Goal: Task Accomplishment & Management: Manage account settings

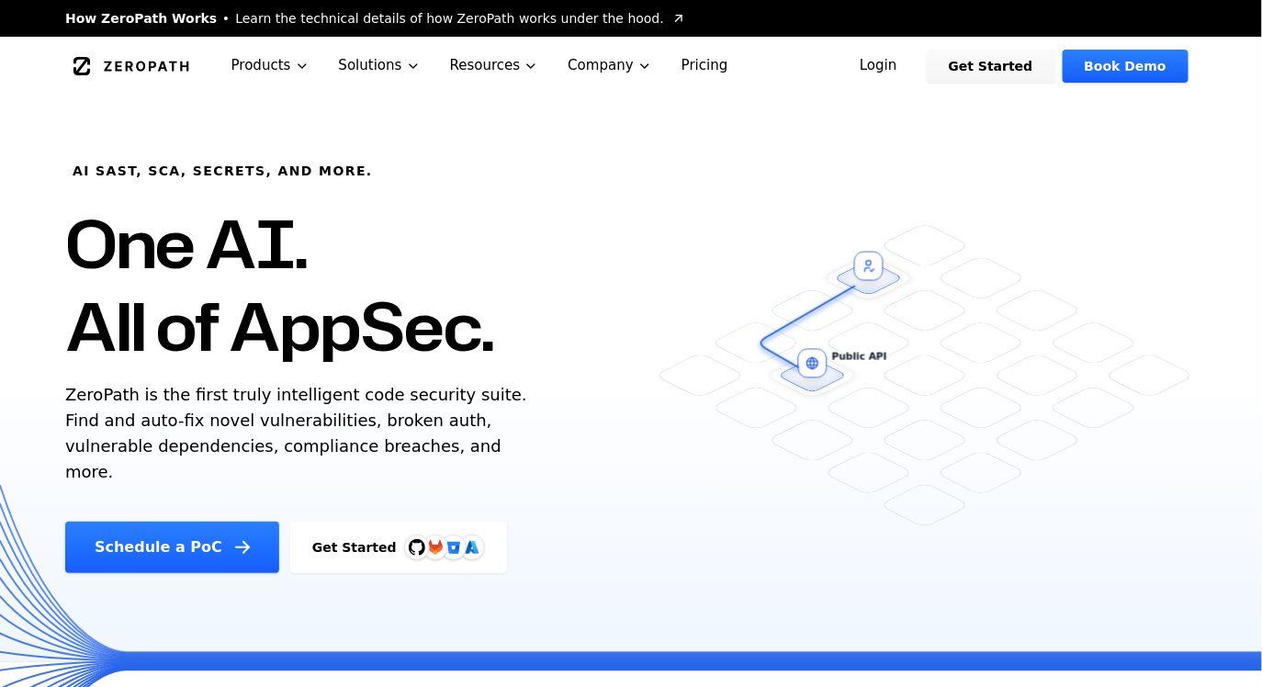
click at [912, 61] on link "Login" at bounding box center [879, 66] width 82 height 33
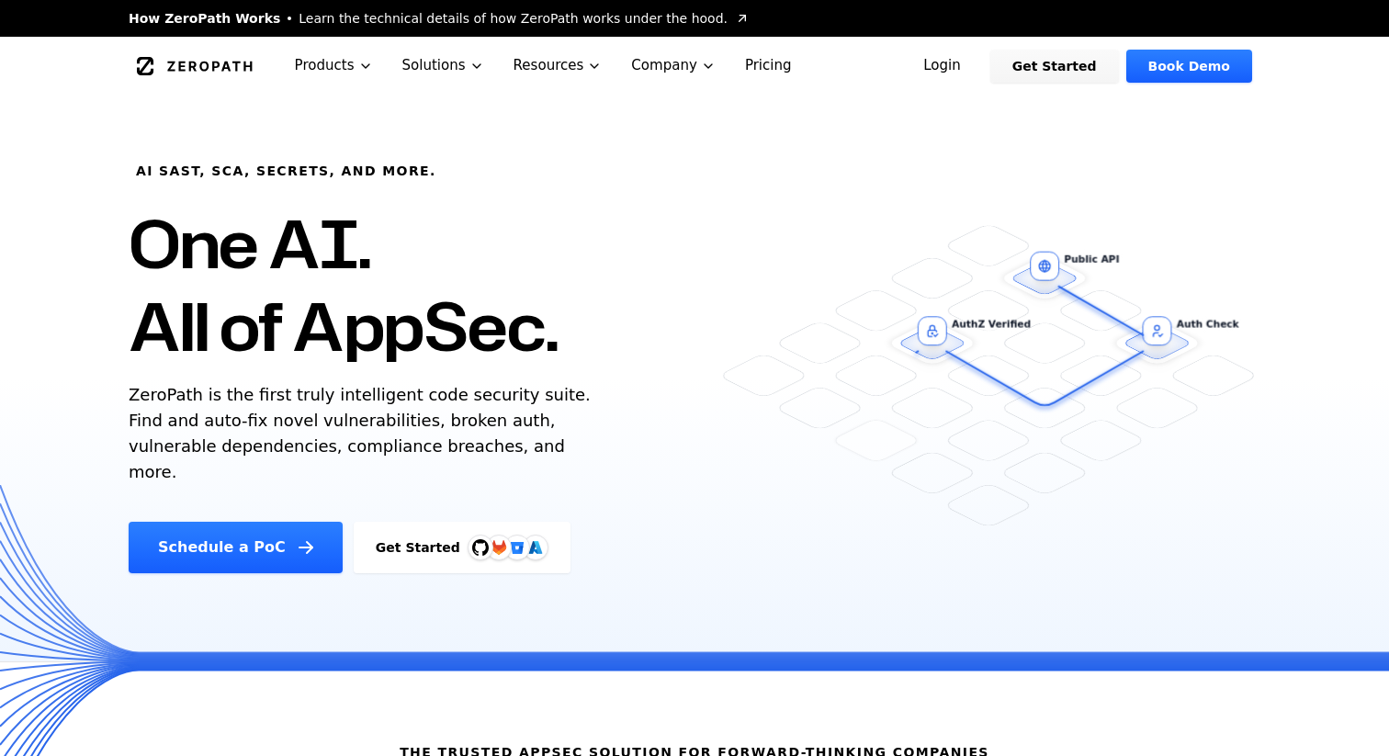
click at [966, 68] on link "Login" at bounding box center [942, 66] width 82 height 33
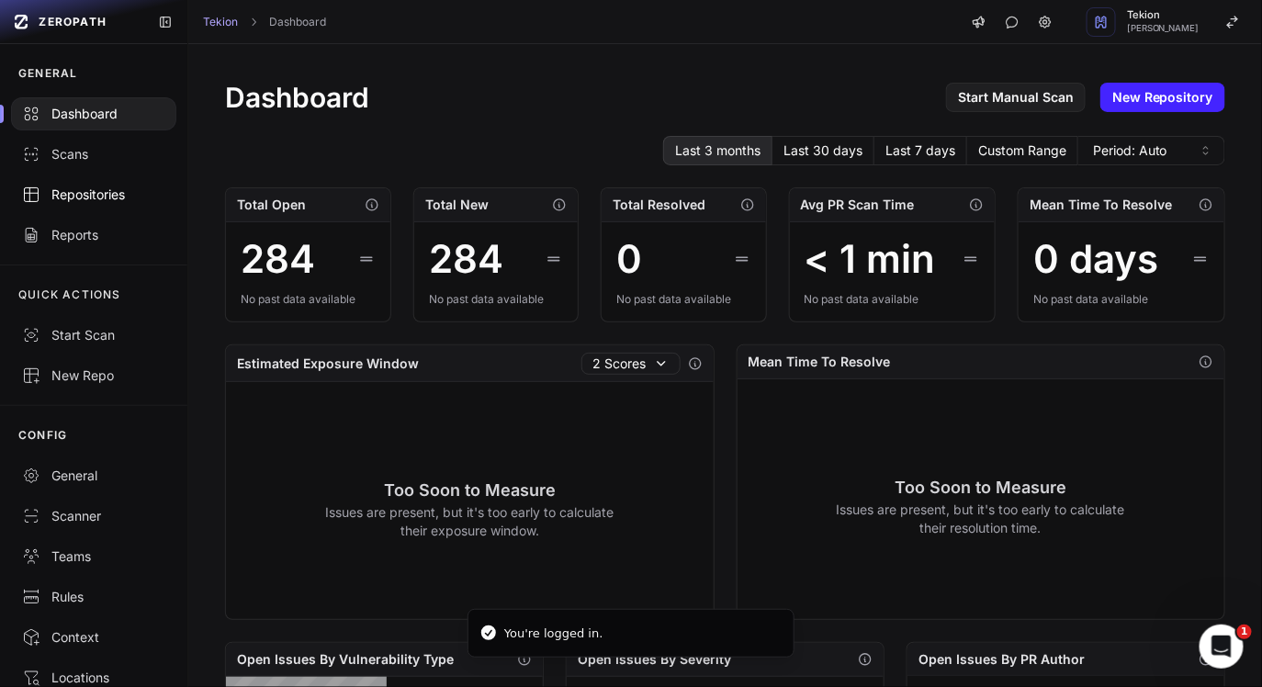
click at [102, 192] on div "Repositories" at bounding box center [93, 195] width 143 height 18
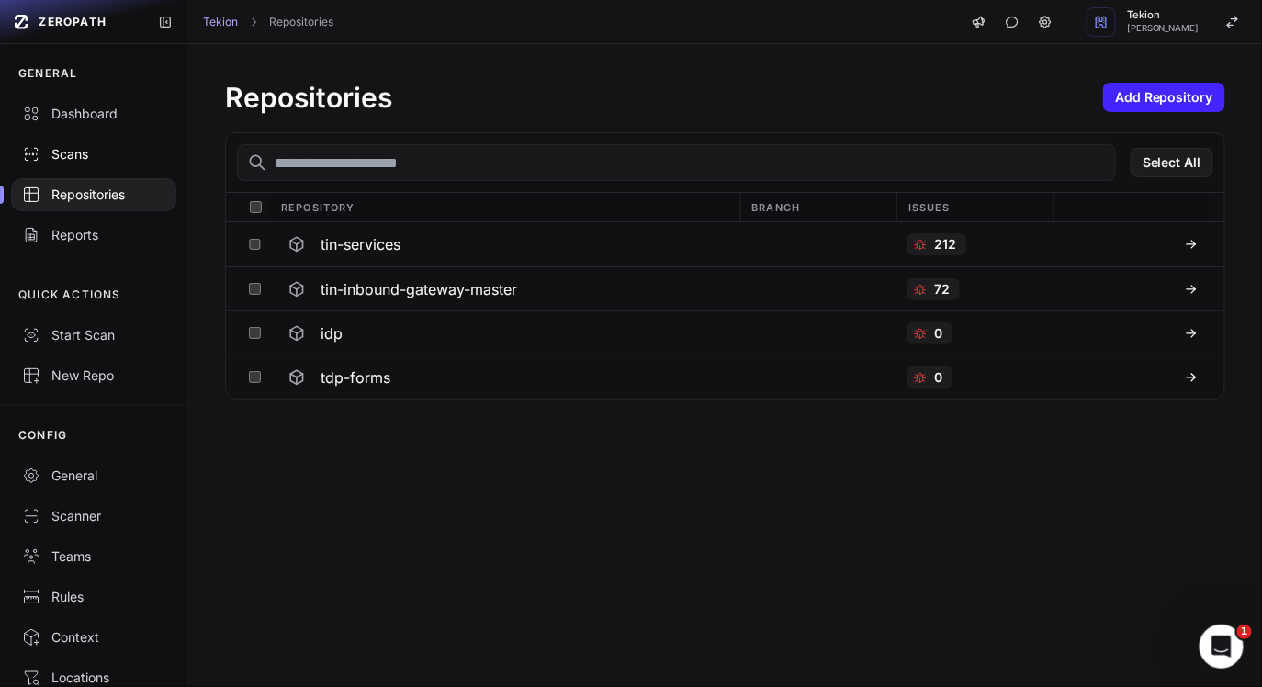
click at [104, 164] on link "Scans" at bounding box center [93, 154] width 187 height 40
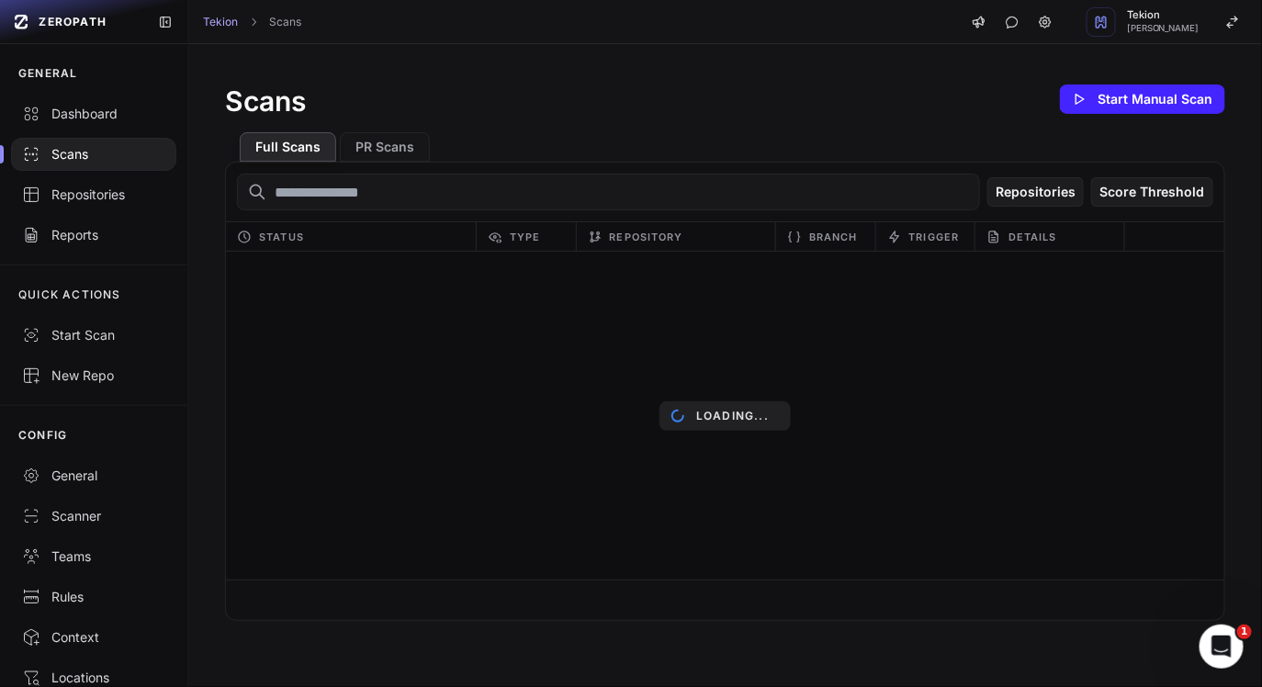
click at [677, 101] on div "Scans Start Manual Scan" at bounding box center [725, 99] width 1001 height 37
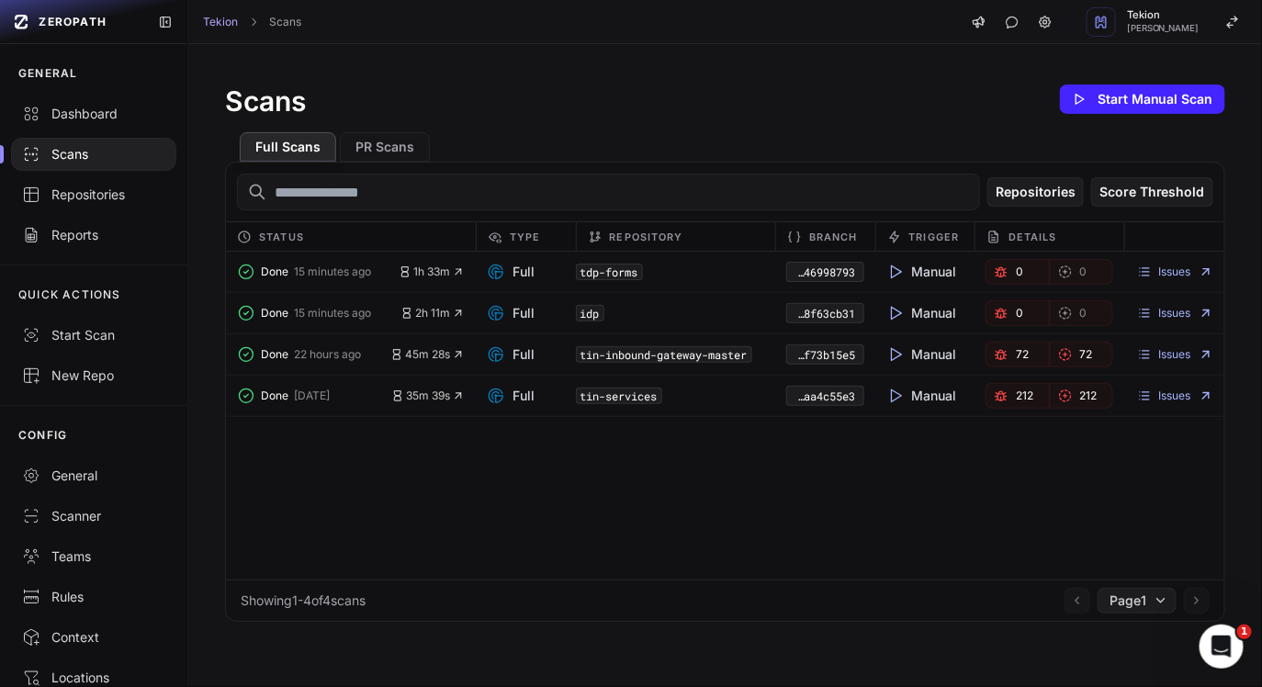
drag, startPoint x: 395, startPoint y: 317, endPoint x: 462, endPoint y: 439, distance: 139.4
click at [462, 439] on div "Done 15 minutes ago 1h 33m Full tdp-forms a4906de4-178b-4b22-9490-24b446998793 …" at bounding box center [725, 416] width 999 height 328
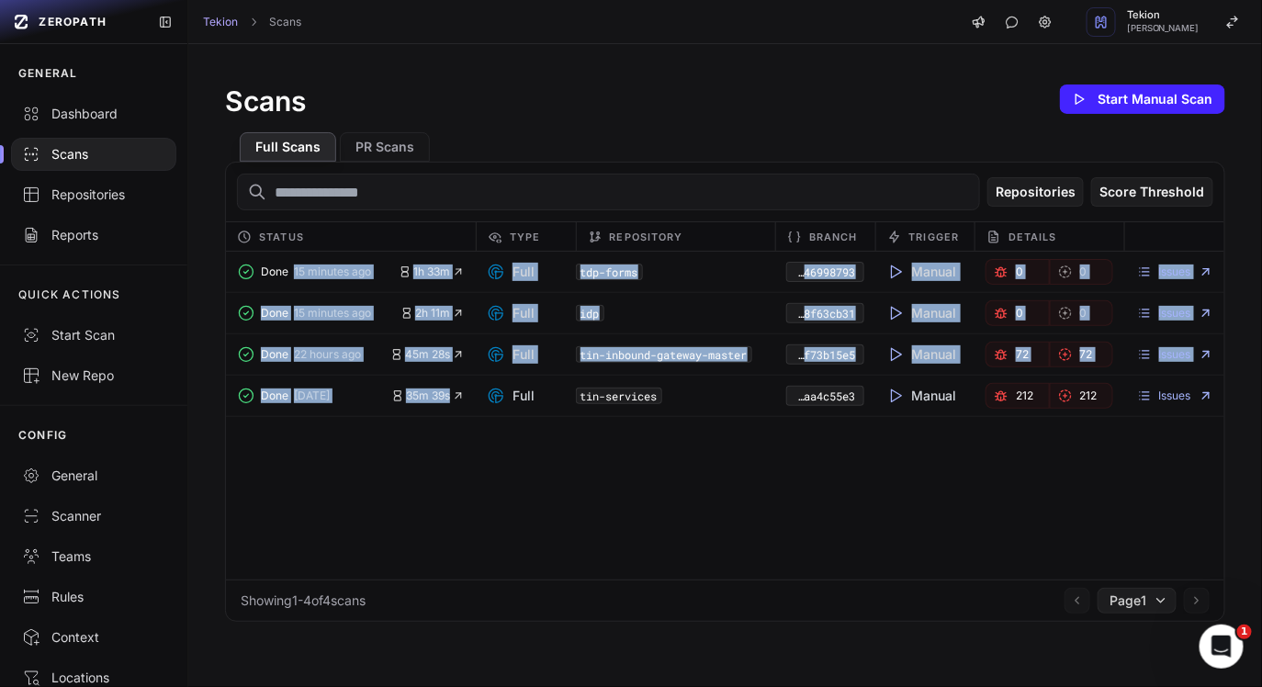
drag, startPoint x: 469, startPoint y: 467, endPoint x: 383, endPoint y: 254, distance: 229.6
click at [383, 254] on div "Done 15 minutes ago 1h 33m Full tdp-forms a4906de4-178b-4b22-9490-24b446998793 …" at bounding box center [725, 416] width 999 height 328
click at [503, 500] on div "Done 15 minutes ago 1h 33m Full tdp-forms a4906de4-178b-4b22-9490-24b446998793 …" at bounding box center [725, 416] width 999 height 328
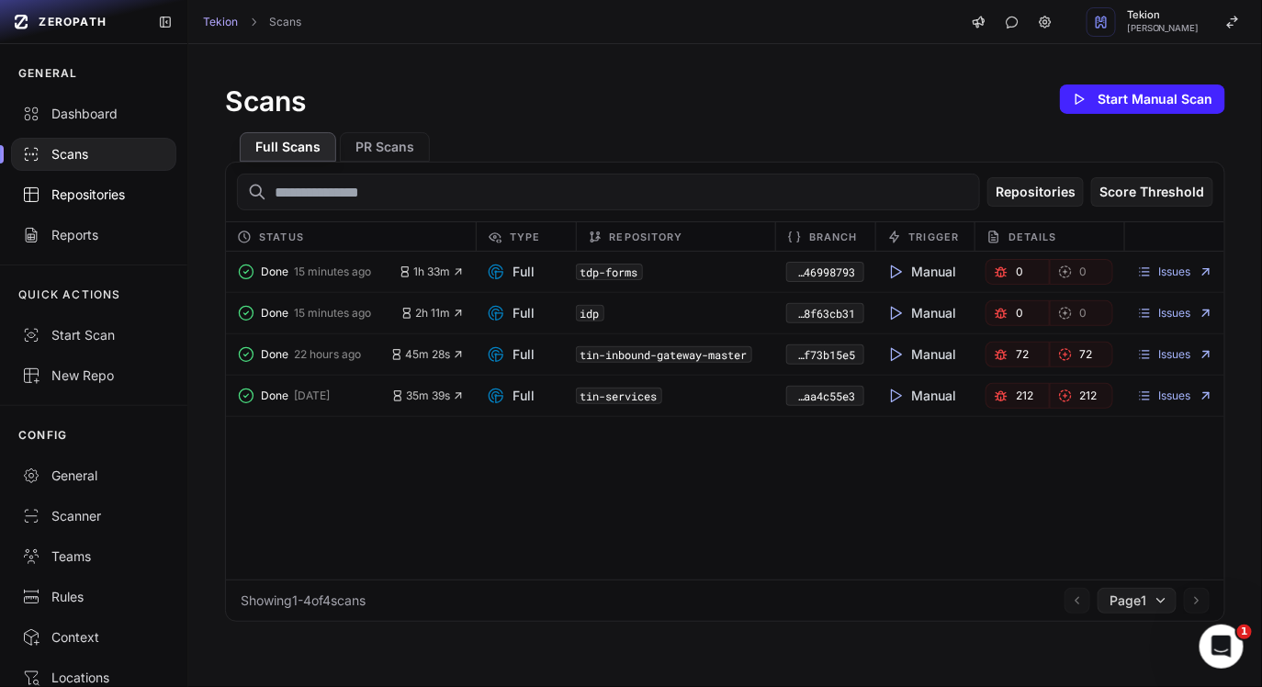
click at [85, 209] on link "Repositories" at bounding box center [93, 195] width 187 height 40
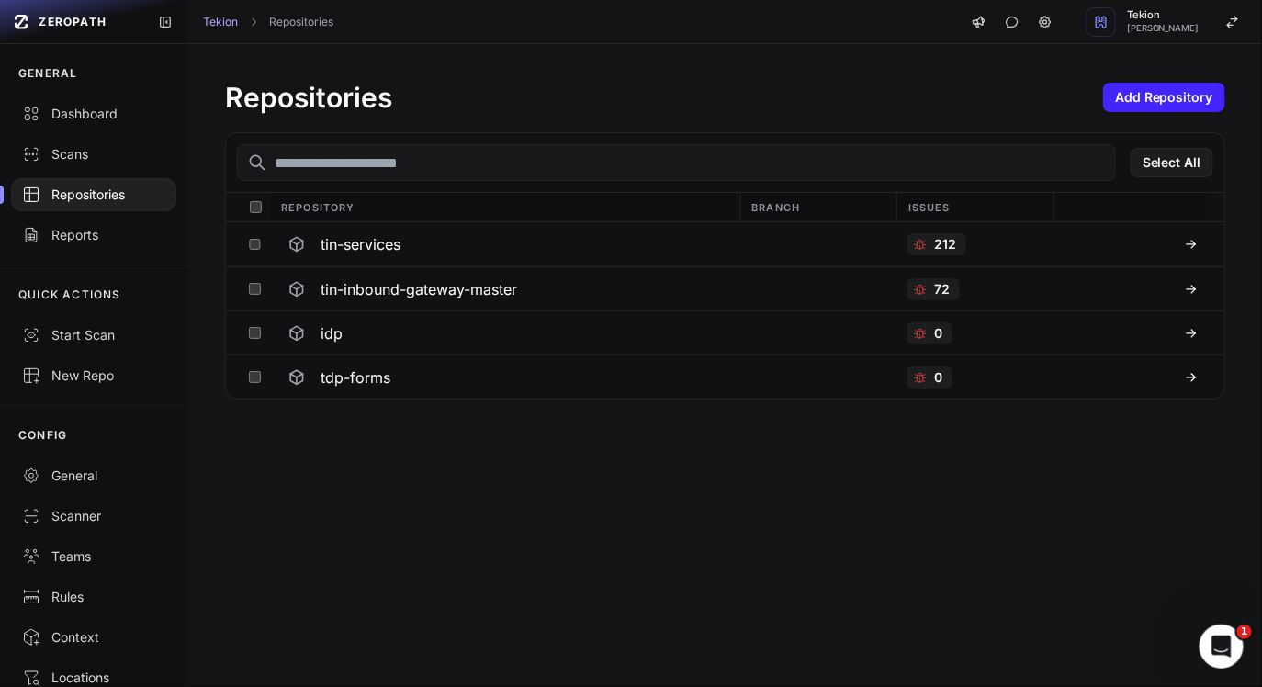
click at [395, 447] on div "Repositories Add Repository Select All Repository Branch Issues tin-services 21…" at bounding box center [725, 365] width 1074 height 643
click at [379, 455] on div "Repositories Add Repository Select All Repository Branch Issues tin-services 21…" at bounding box center [725, 365] width 1074 height 643
click at [85, 204] on div at bounding box center [93, 194] width 165 height 33
click at [110, 105] on div "Dashboard" at bounding box center [93, 114] width 143 height 18
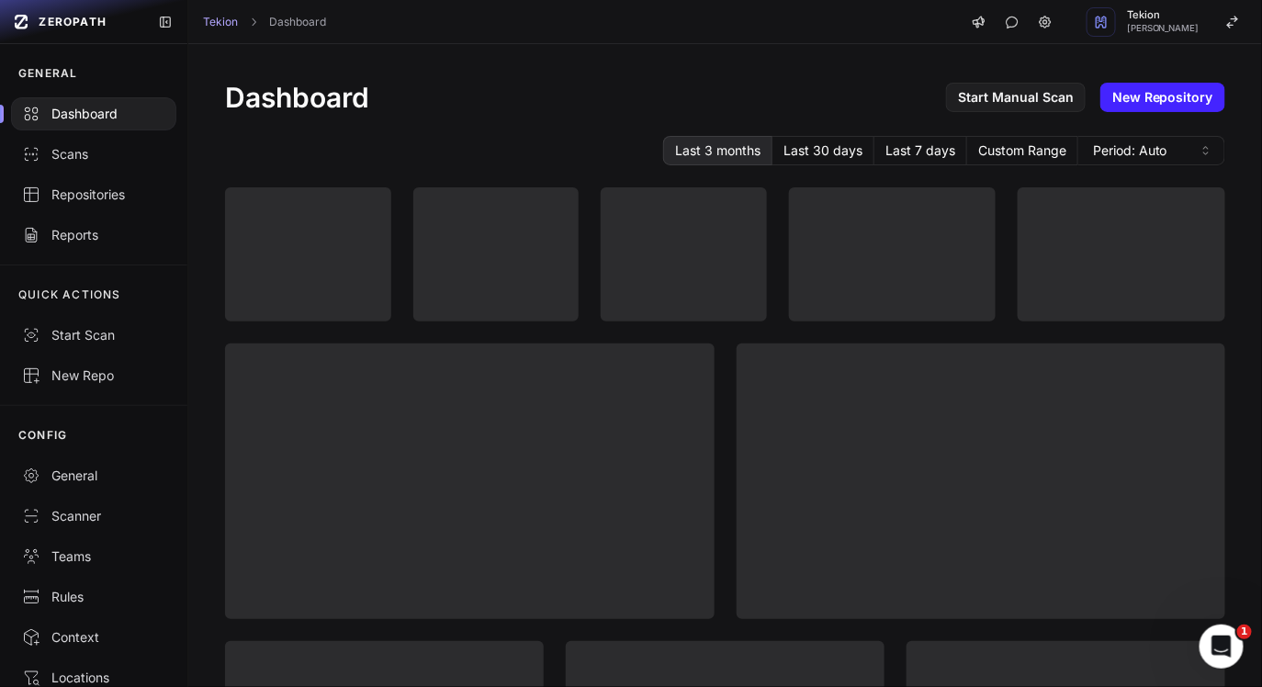
click at [327, 100] on h1 "Dashboard" at bounding box center [297, 97] width 144 height 33
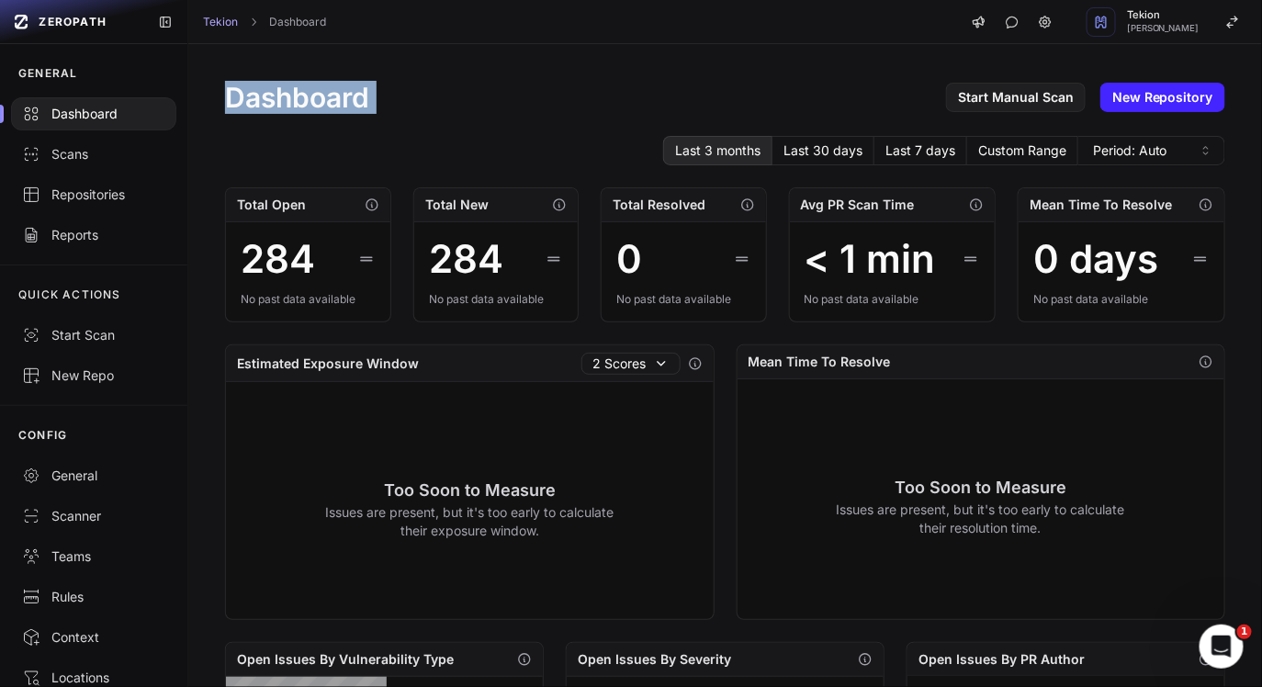
click at [436, 218] on div "Total New" at bounding box center [496, 205] width 164 height 34
click at [115, 209] on link "Repositories" at bounding box center [93, 195] width 187 height 40
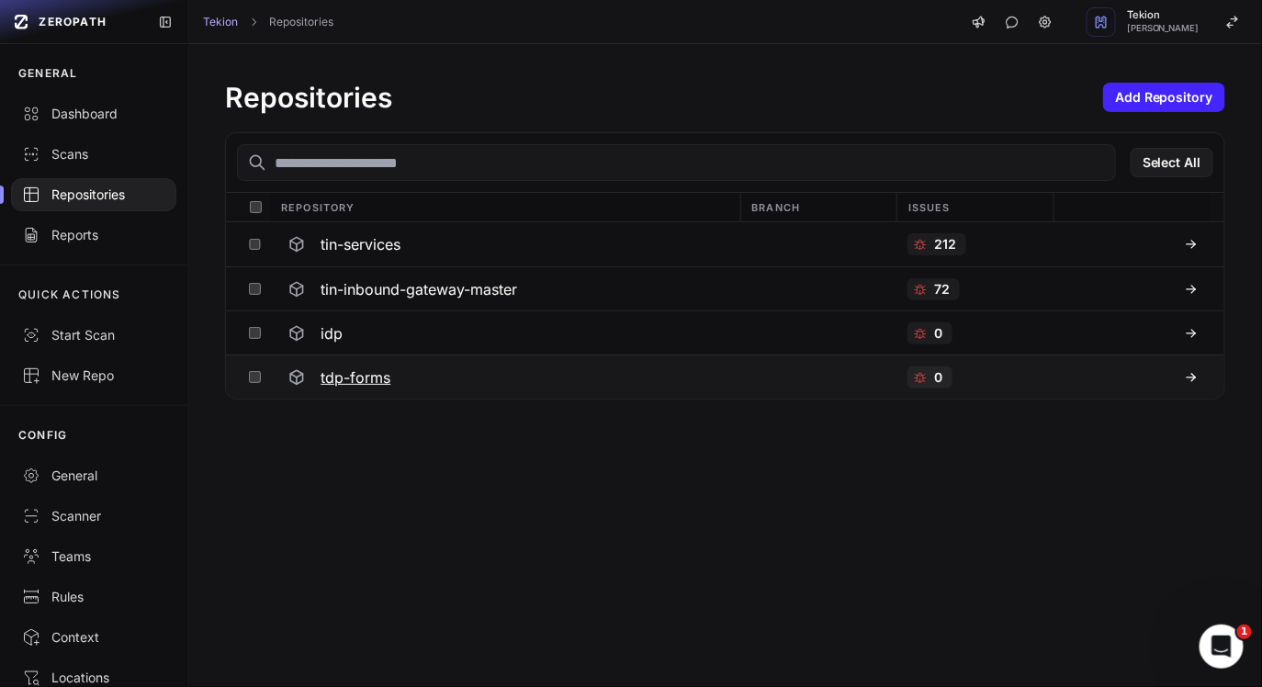
click at [416, 379] on div "tdp-forms" at bounding box center [504, 377] width 448 height 33
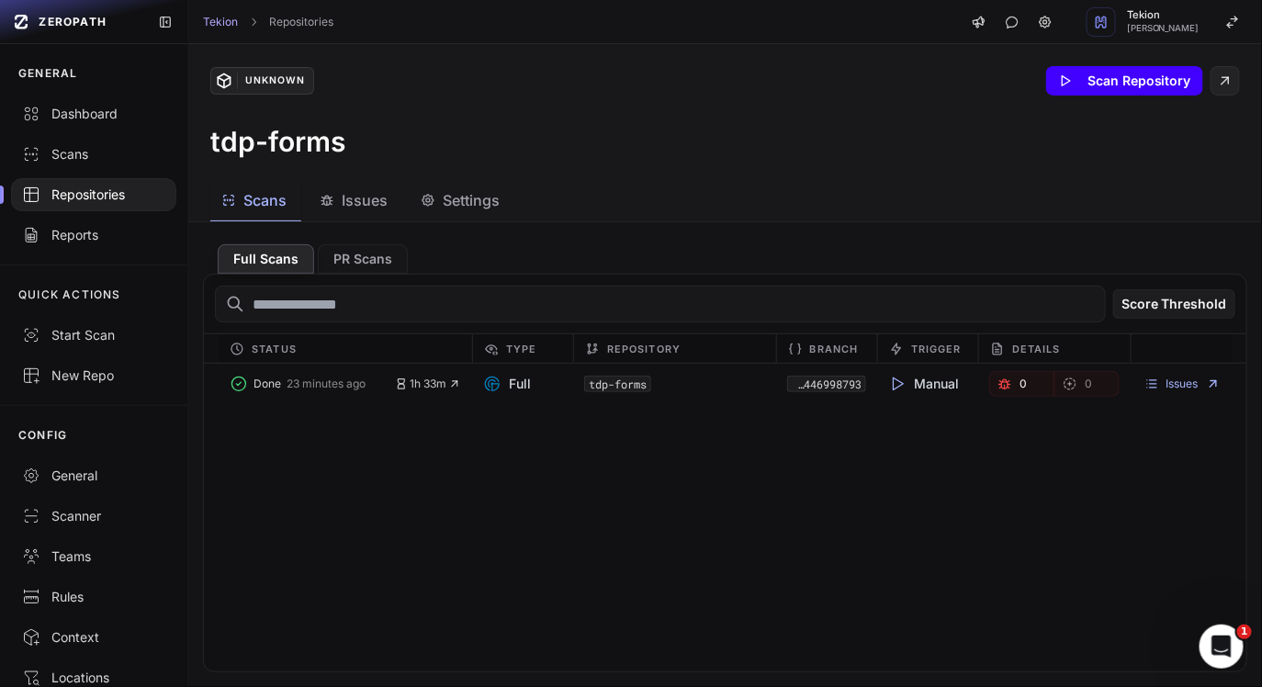
click at [1097, 83] on button "Scan Repository" at bounding box center [1124, 80] width 157 height 29
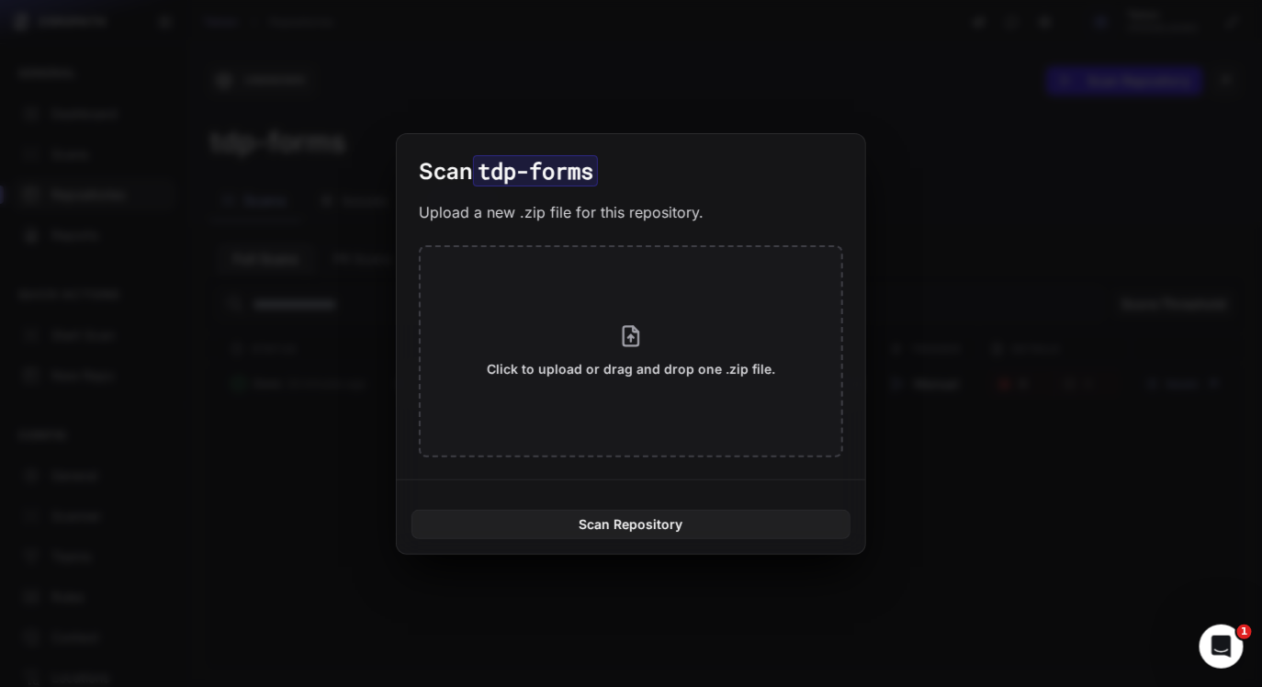
click at [917, 221] on button at bounding box center [631, 343] width 1262 height 687
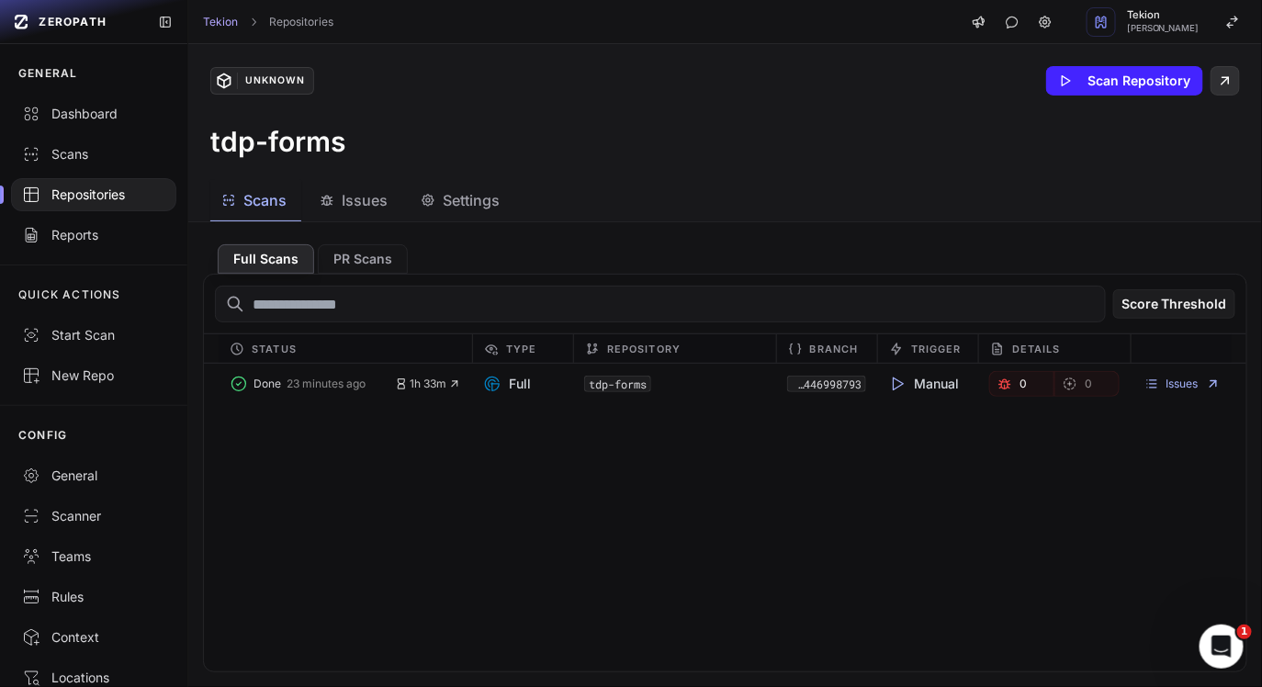
click at [1224, 88] on icon at bounding box center [1225, 81] width 17 height 22
click at [1235, 79] on button at bounding box center [1225, 80] width 29 height 29
click at [382, 202] on span "Issues" at bounding box center [365, 200] width 46 height 22
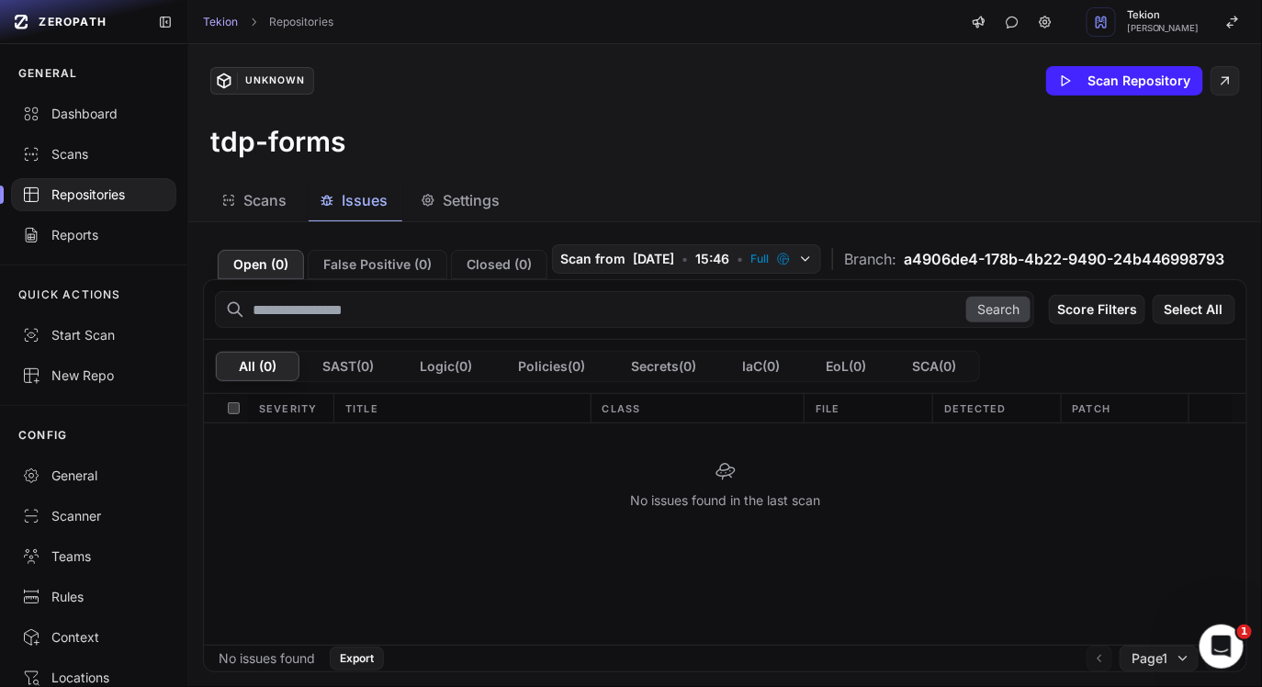
click at [426, 202] on icon "button" at bounding box center [428, 200] width 15 height 15
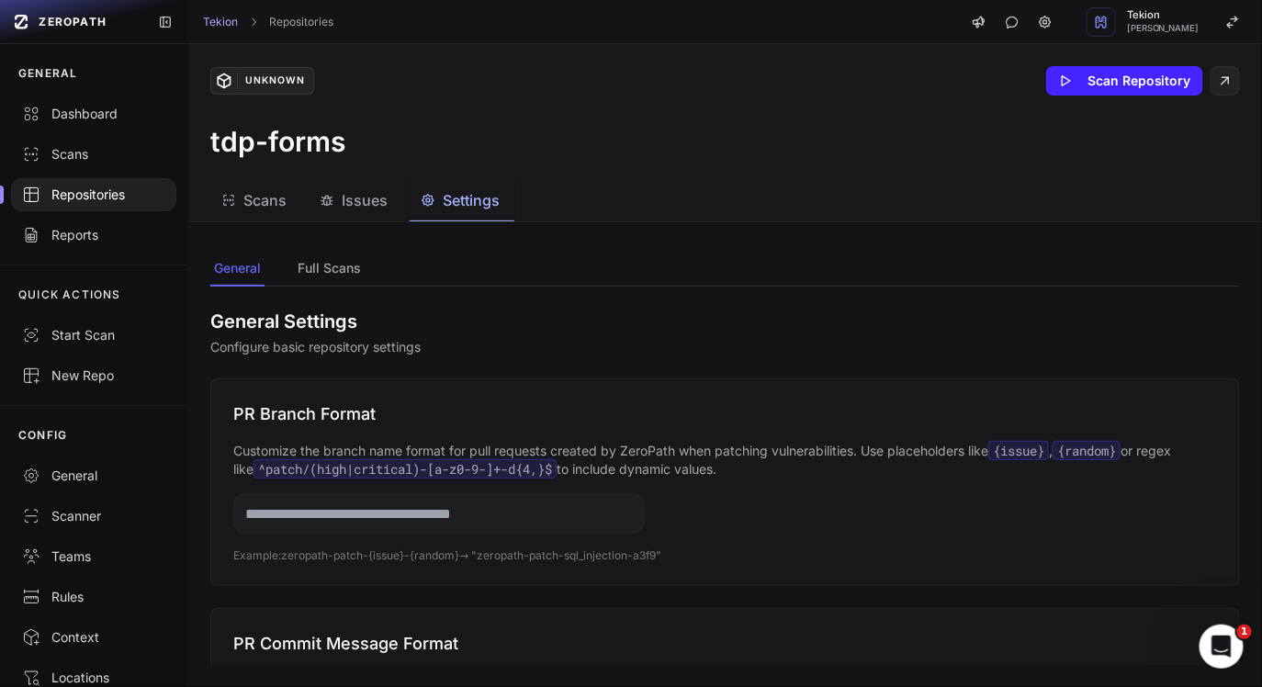
click at [328, 201] on icon "button" at bounding box center [327, 200] width 15 height 15
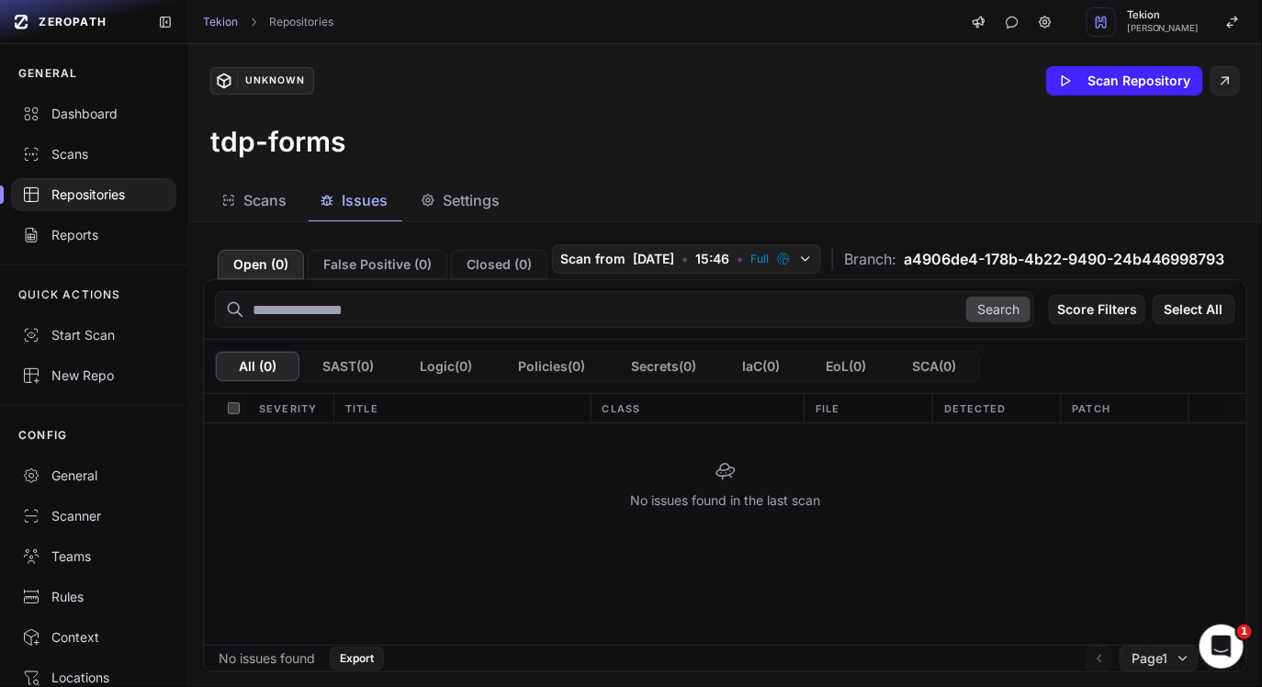
click at [241, 198] on div "Scans" at bounding box center [253, 200] width 65 height 22
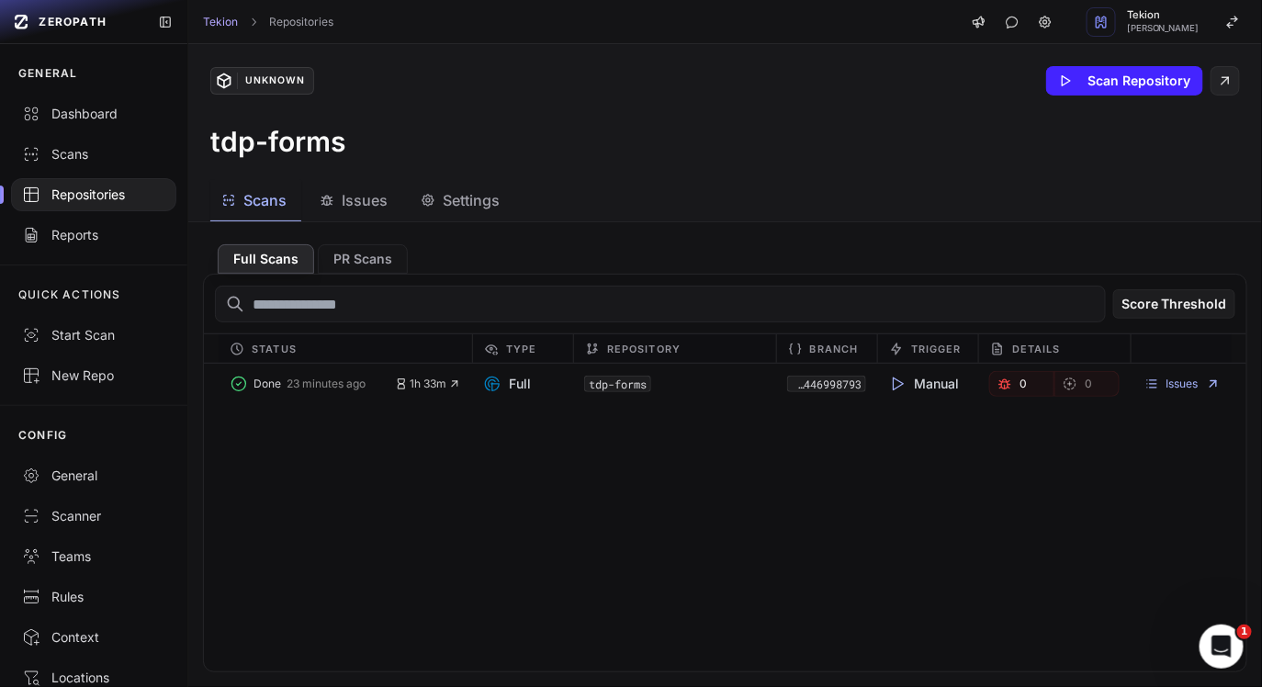
click at [410, 193] on button "Issues" at bounding box center [462, 200] width 105 height 41
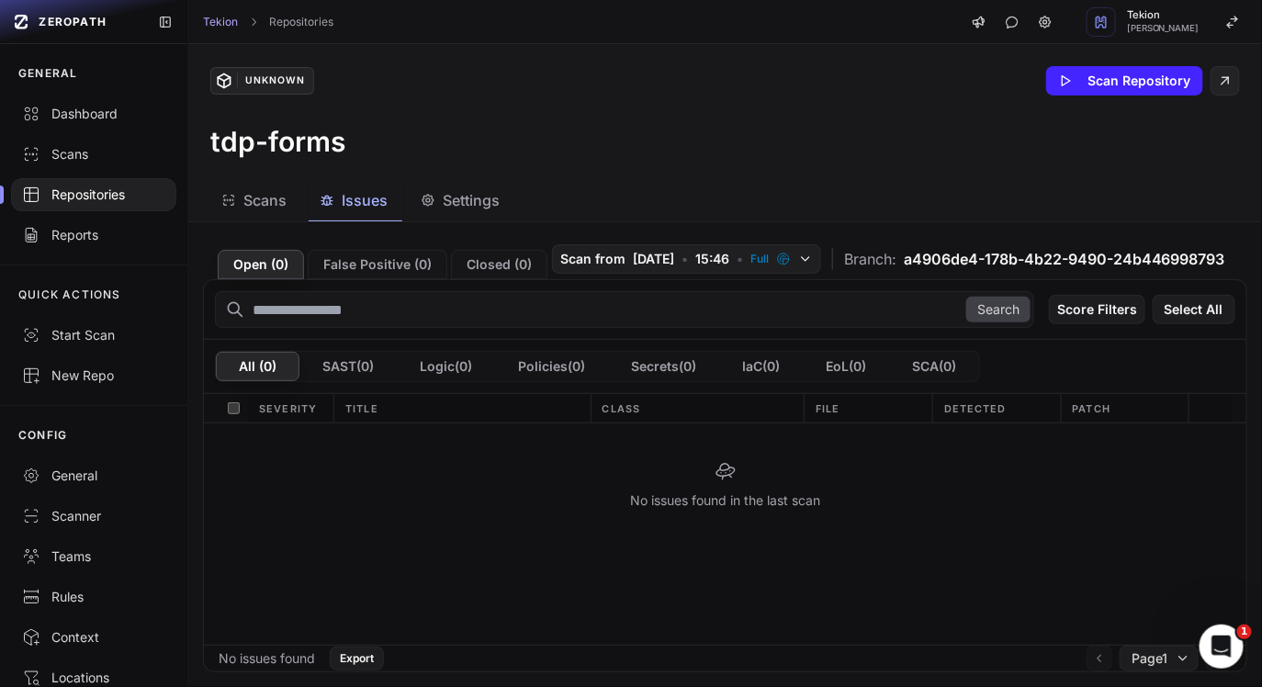
click at [441, 192] on div "Settings" at bounding box center [460, 200] width 79 height 22
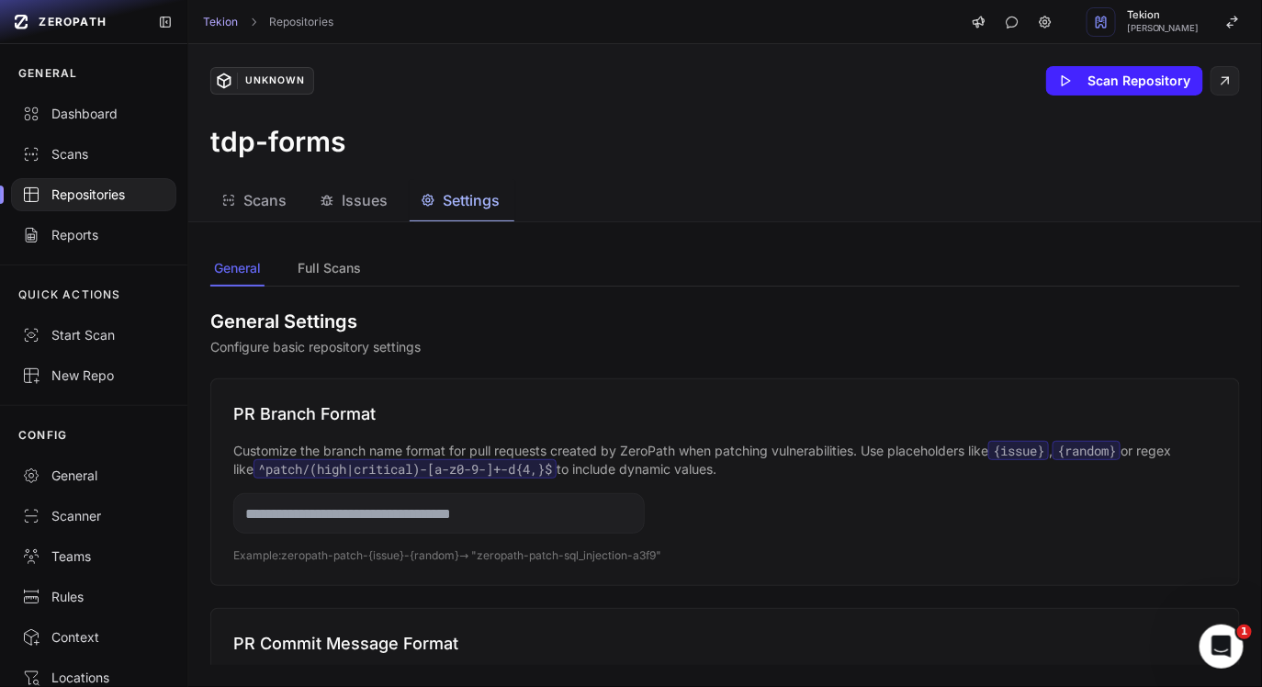
click at [360, 192] on span "Issues" at bounding box center [365, 200] width 46 height 22
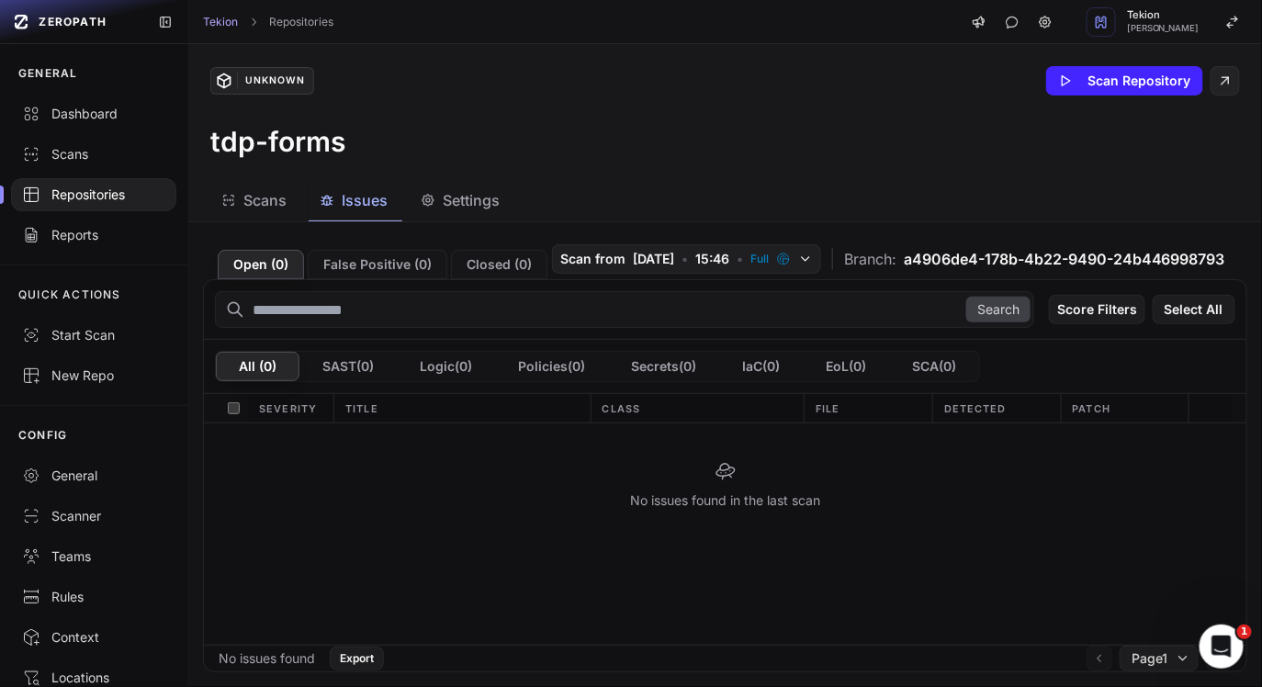
click at [278, 198] on span "Scans" at bounding box center [264, 200] width 43 height 22
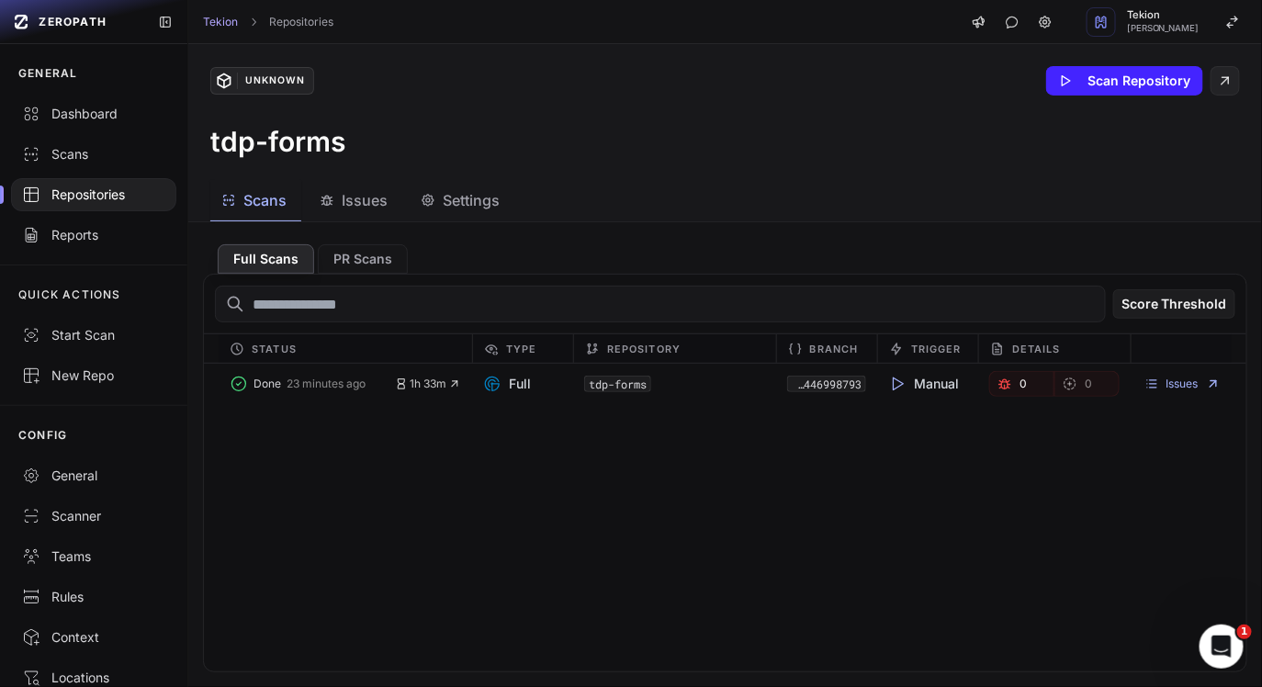
click at [124, 196] on div "Repositories" at bounding box center [93, 195] width 143 height 18
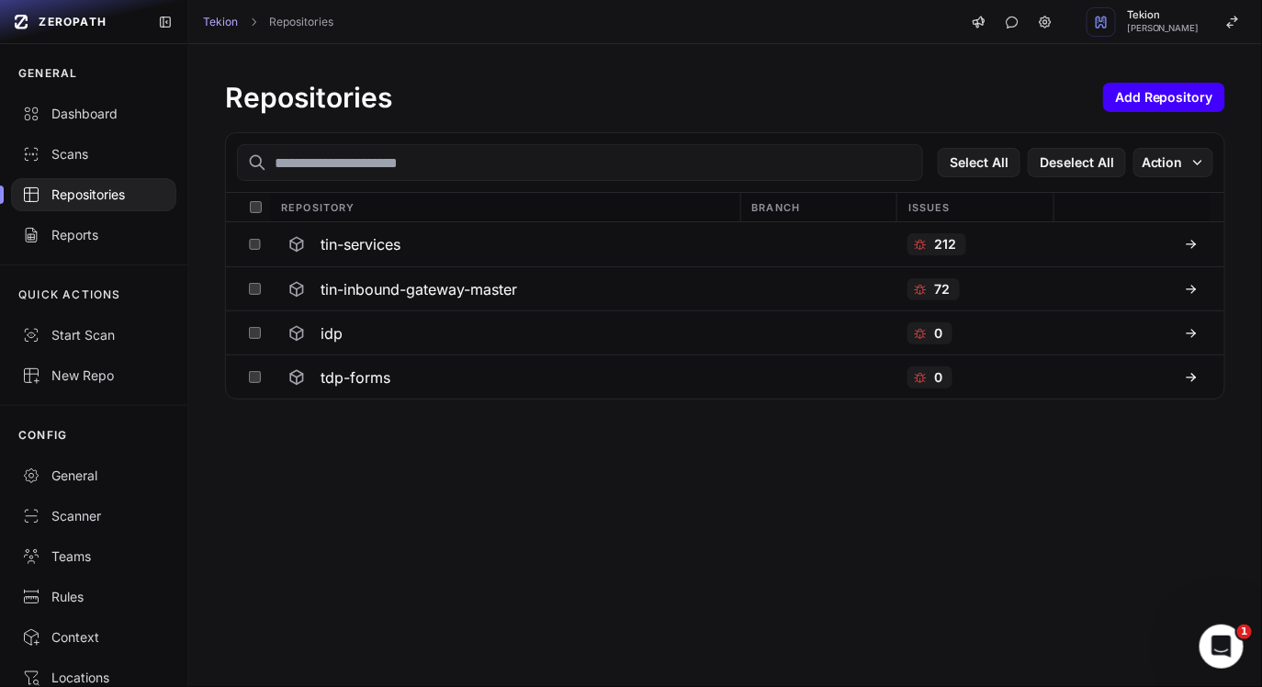
click at [1180, 105] on button "Add Repository" at bounding box center [1164, 97] width 122 height 29
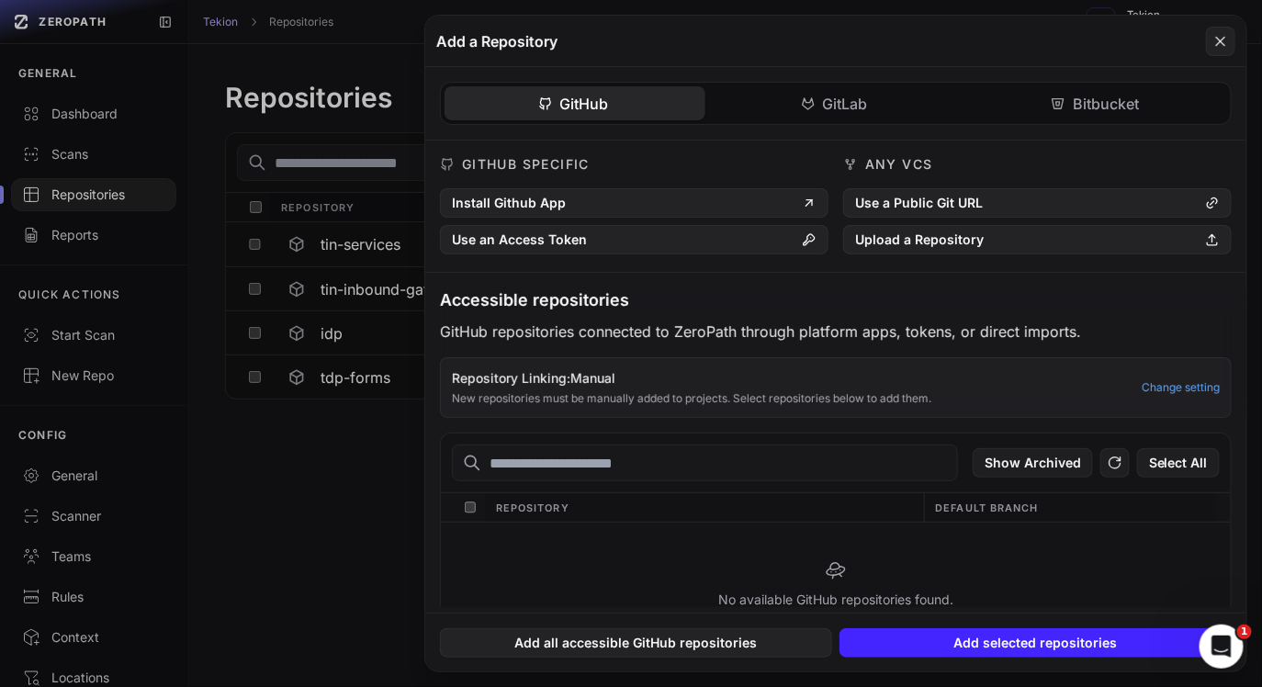
click at [295, 407] on button at bounding box center [631, 343] width 1262 height 687
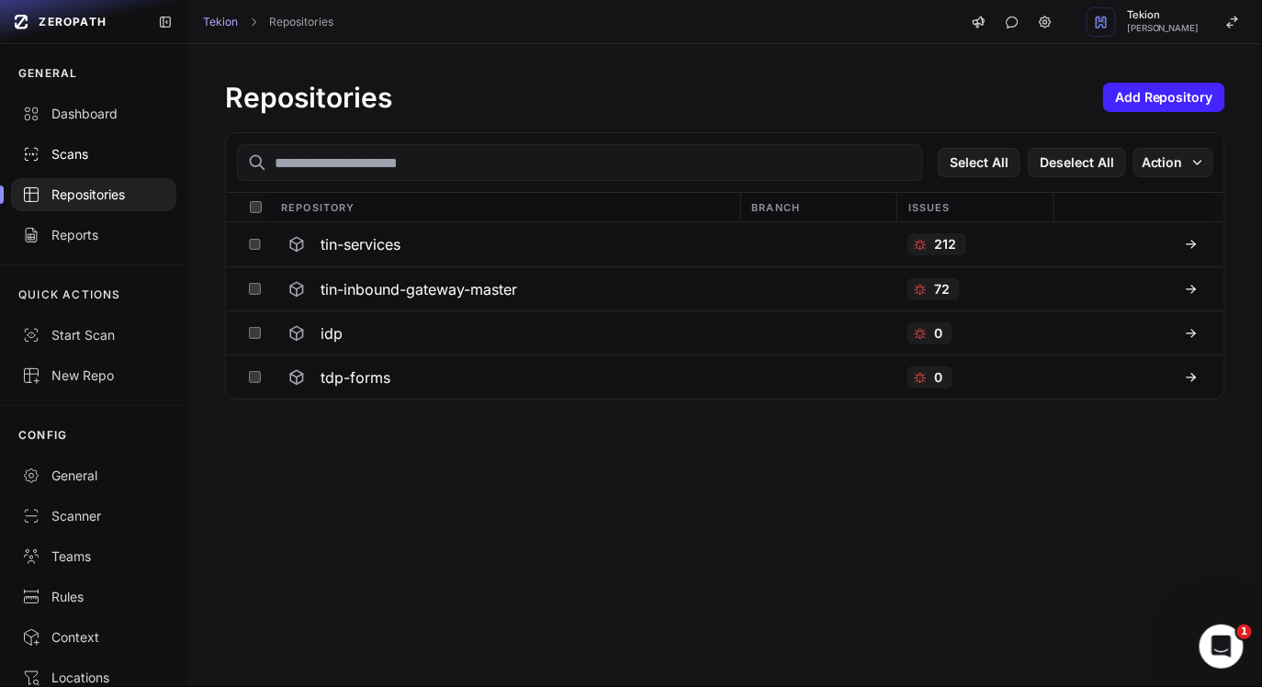
click at [115, 161] on div "Scans" at bounding box center [93, 154] width 143 height 18
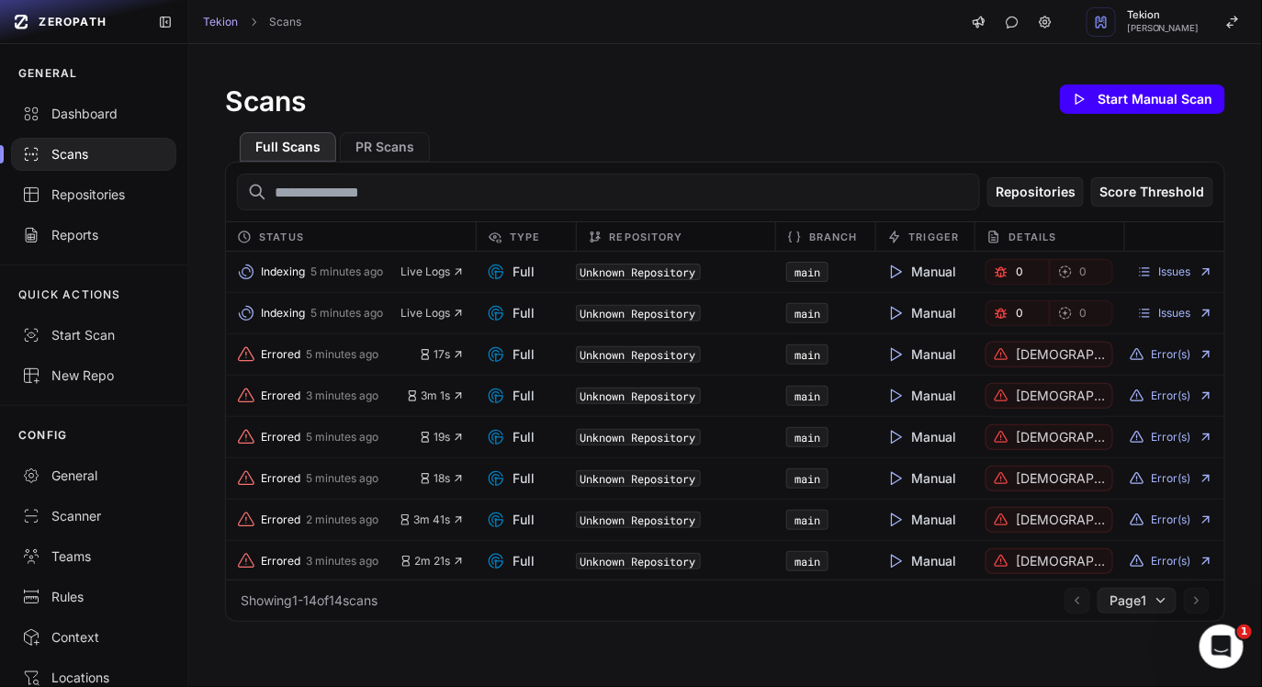
click at [1108, 106] on button "Start Manual Scan" at bounding box center [1142, 99] width 165 height 29
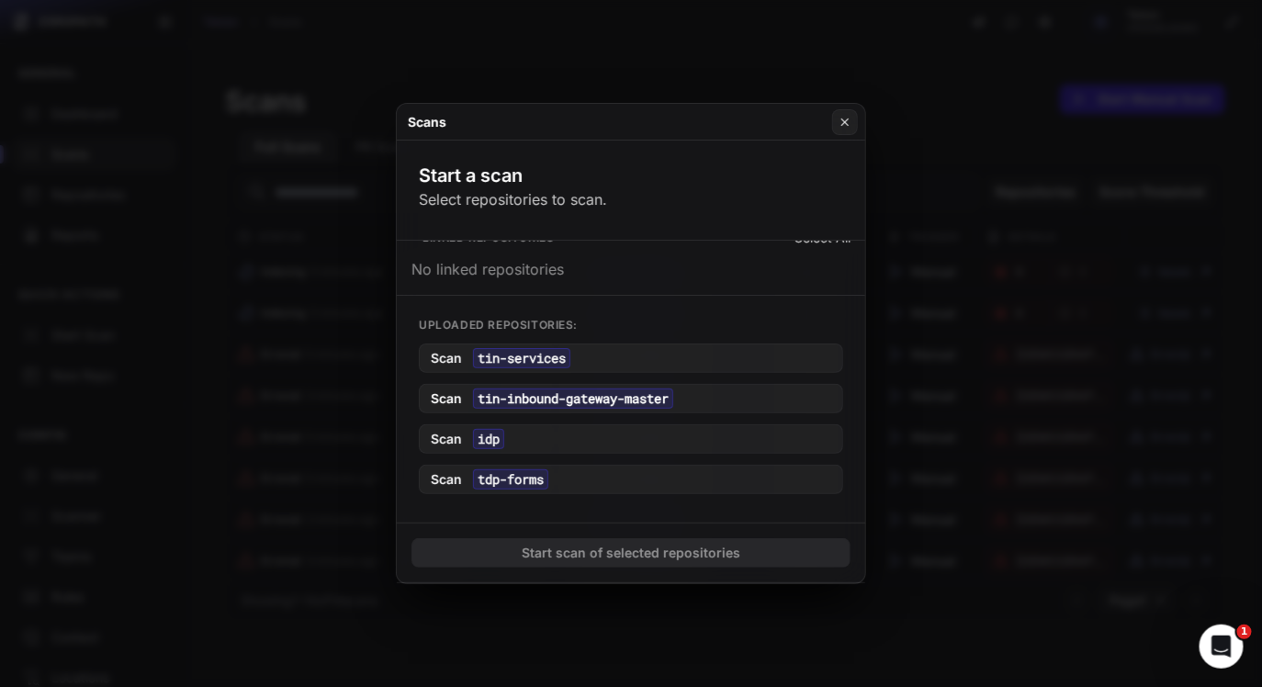
scroll to position [24, 0]
click at [576, 493] on button "Scan tdp-forms" at bounding box center [631, 482] width 424 height 29
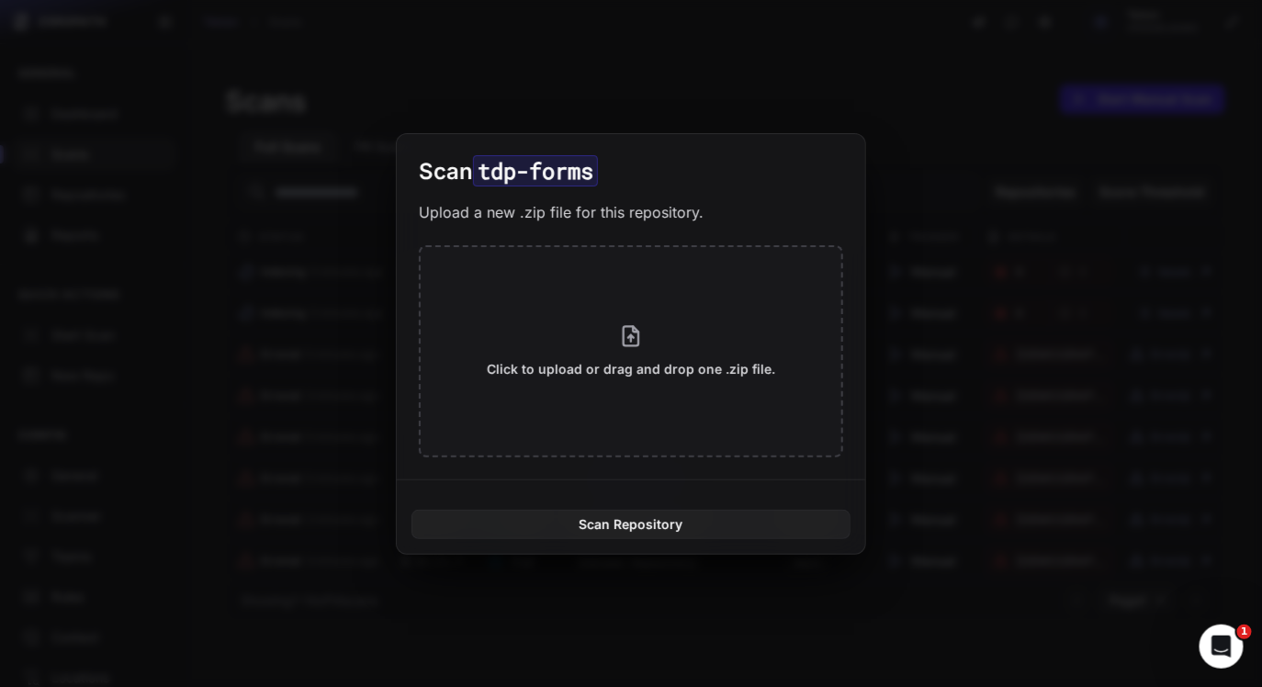
click at [935, 60] on button at bounding box center [631, 343] width 1262 height 687
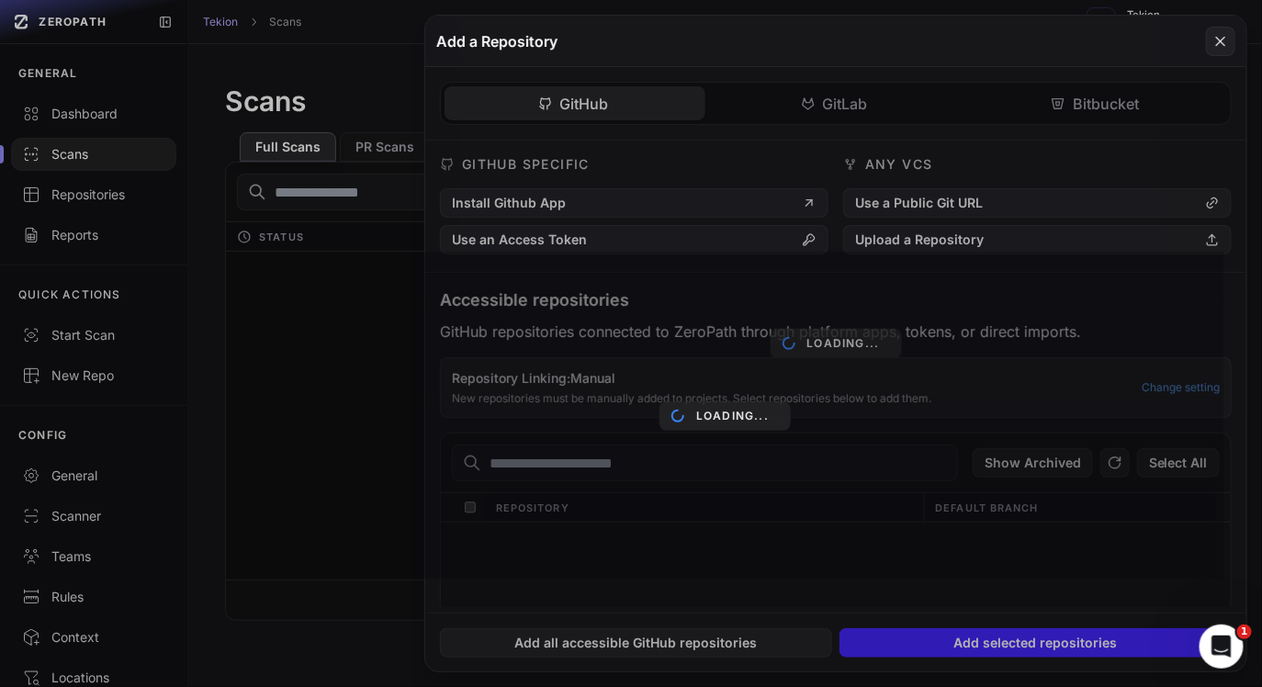
click at [282, 404] on div "Loading..." at bounding box center [725, 416] width 999 height 328
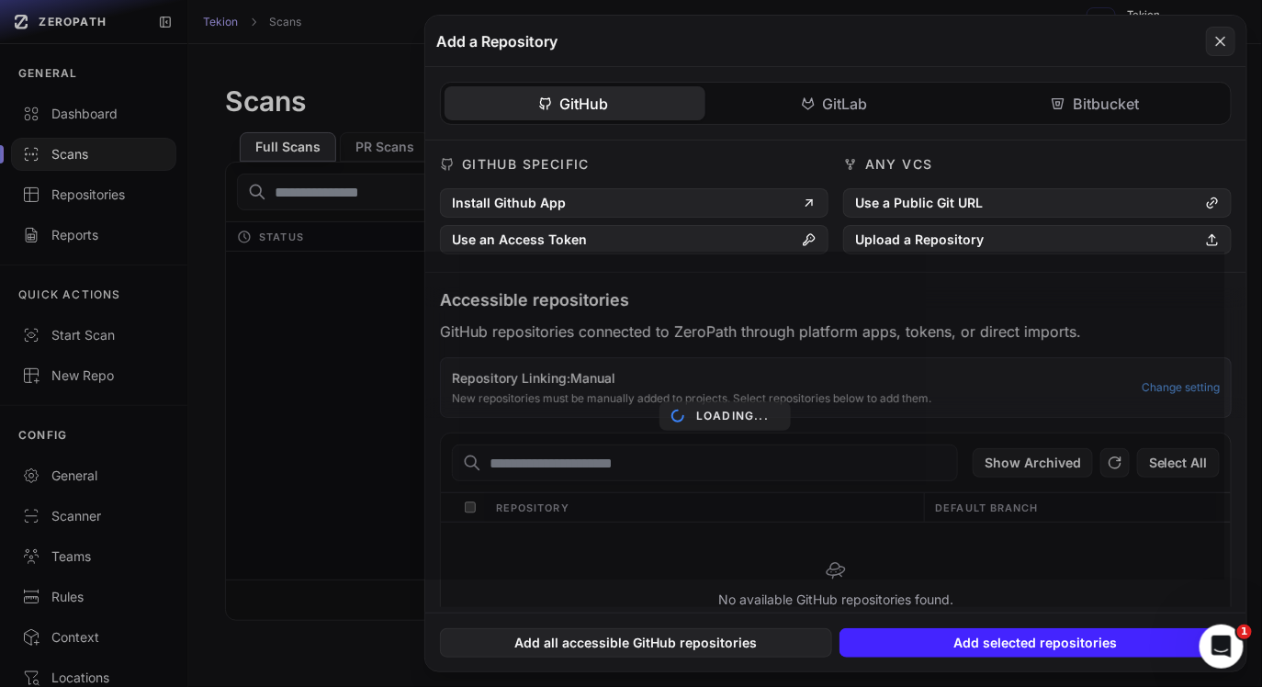
click at [282, 404] on div "Loading..." at bounding box center [725, 416] width 999 height 328
click at [323, 184] on button at bounding box center [631, 343] width 1262 height 687
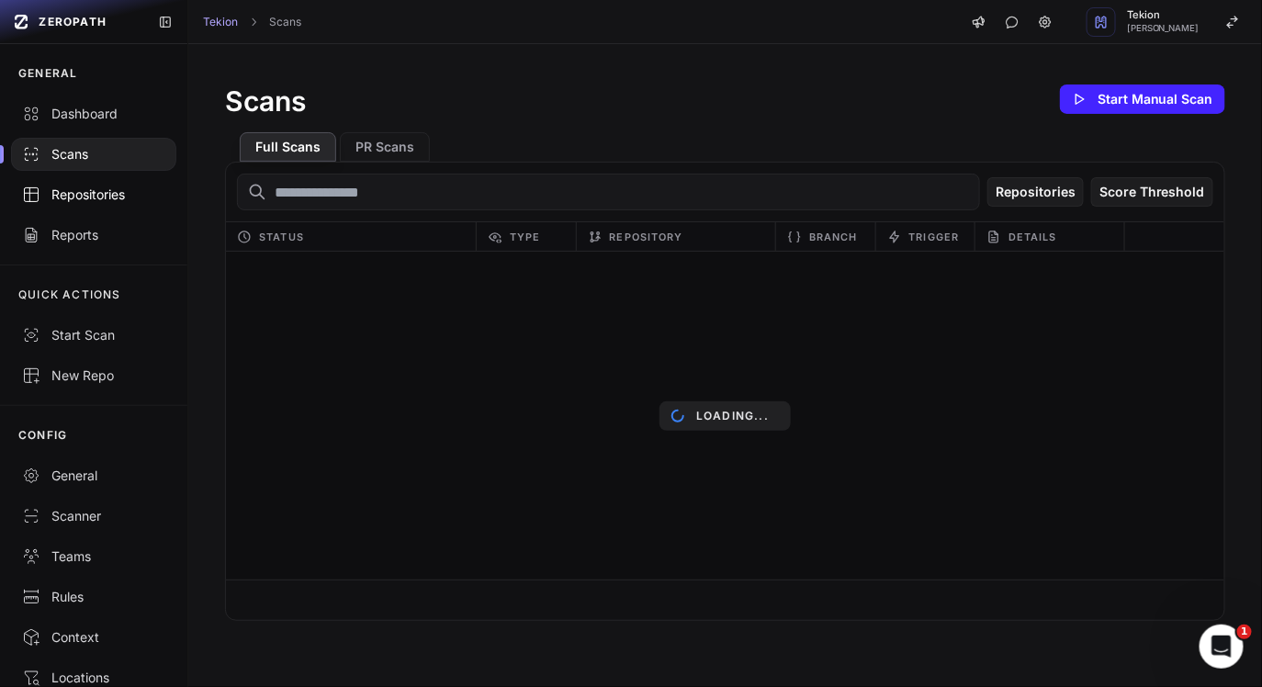
click at [128, 200] on div "Repositories" at bounding box center [93, 195] width 143 height 18
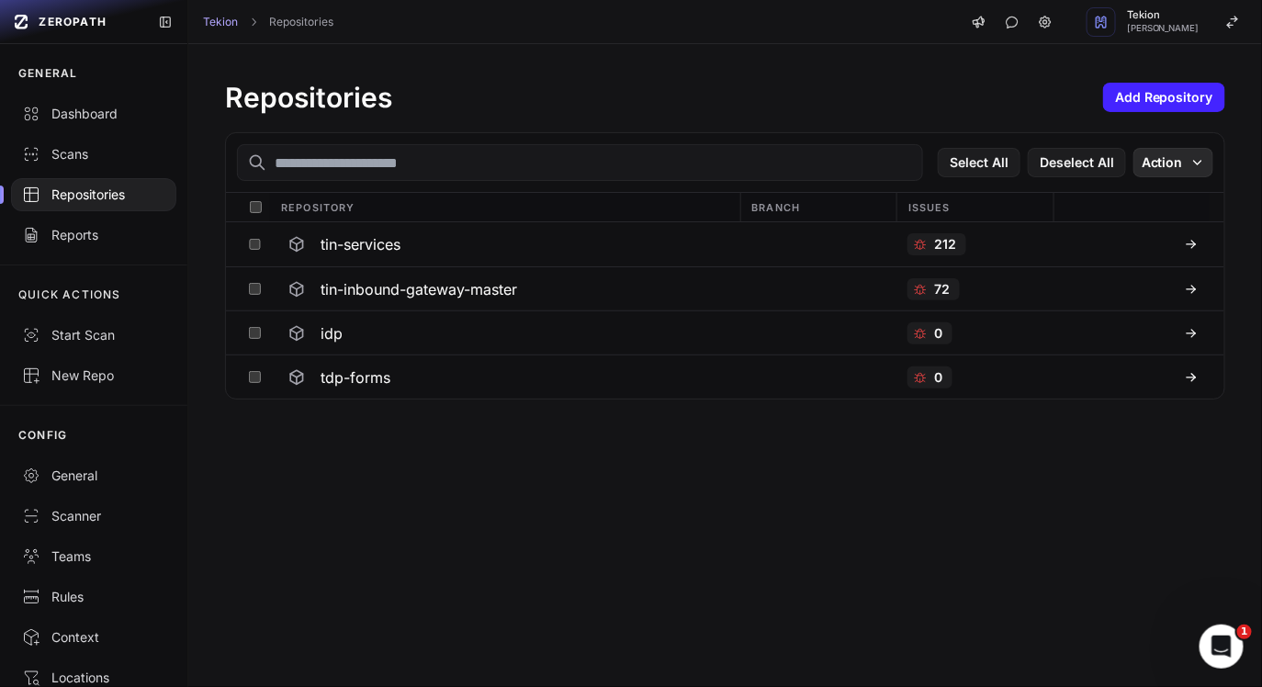
click at [1181, 171] on button "Action" at bounding box center [1174, 162] width 80 height 29
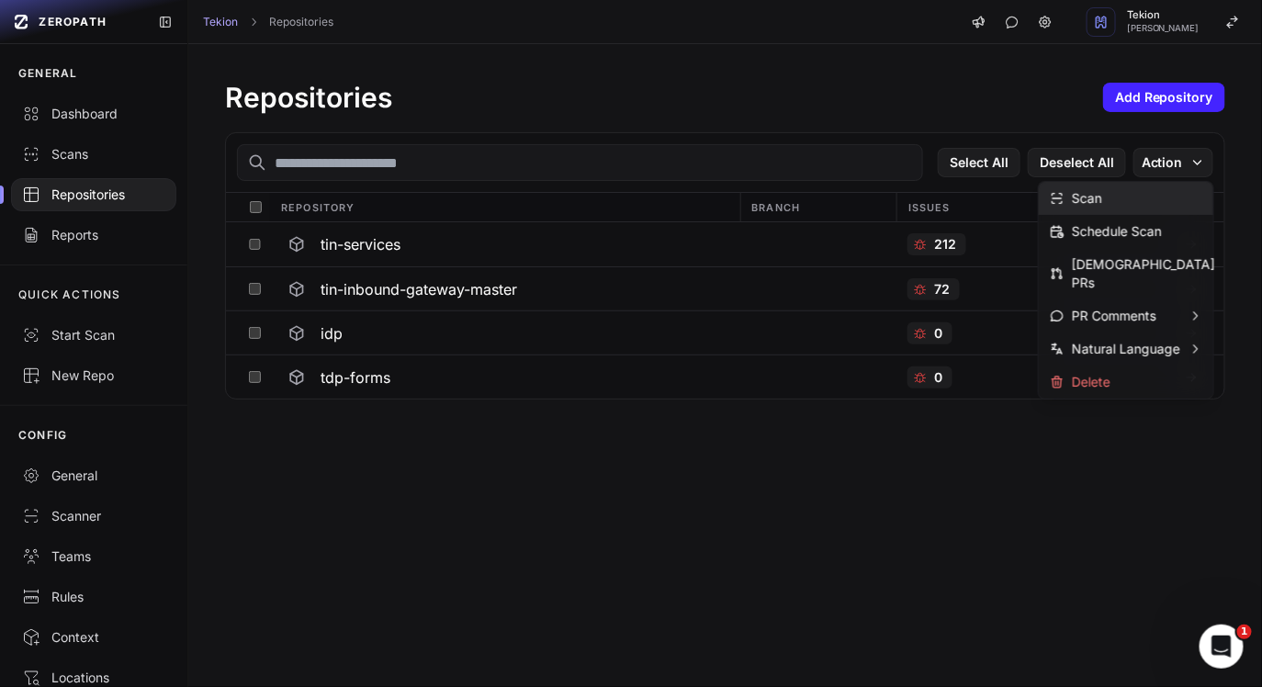
click at [1118, 200] on div "Scan" at bounding box center [1126, 198] width 175 height 33
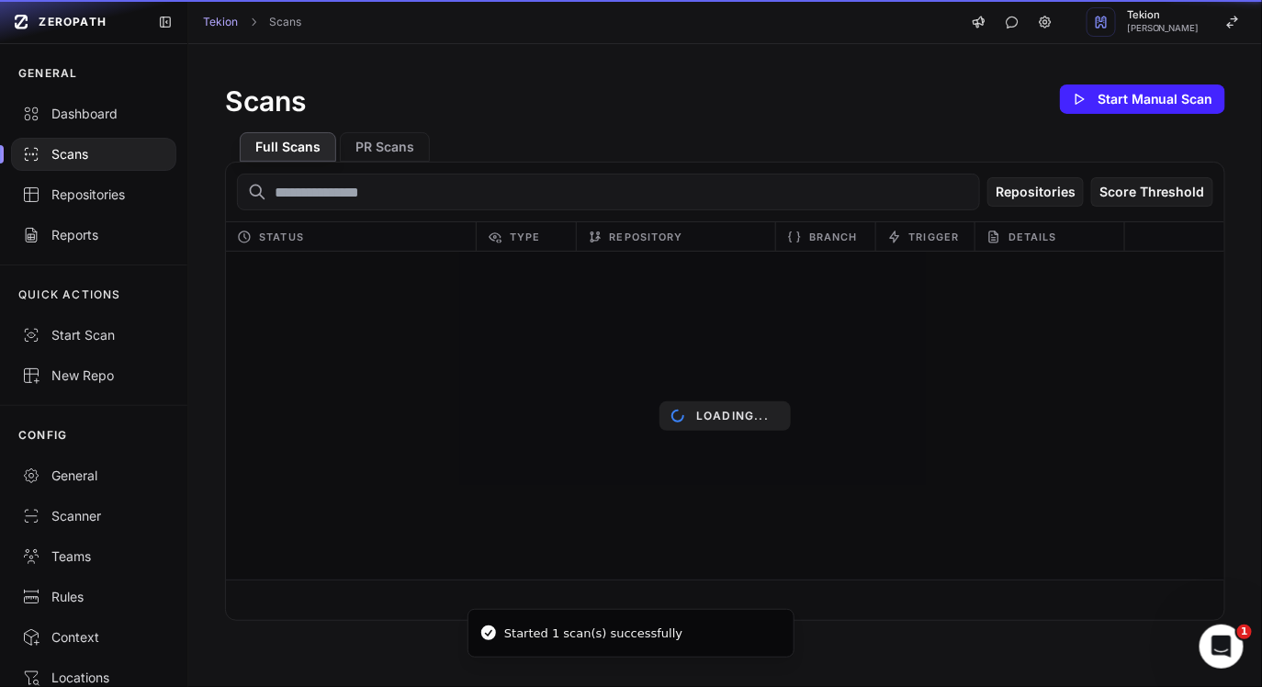
click at [116, 153] on div "Scans" at bounding box center [93, 154] width 143 height 18
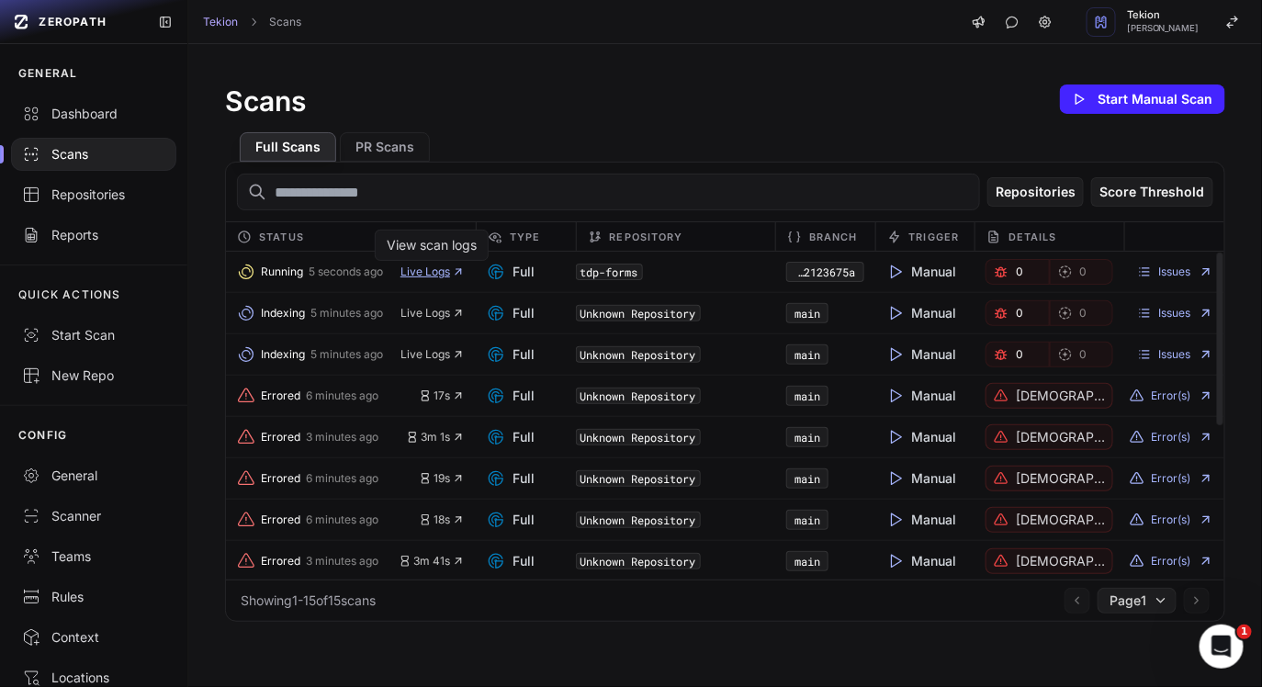
click at [443, 274] on span "Live Logs" at bounding box center [433, 272] width 64 height 15
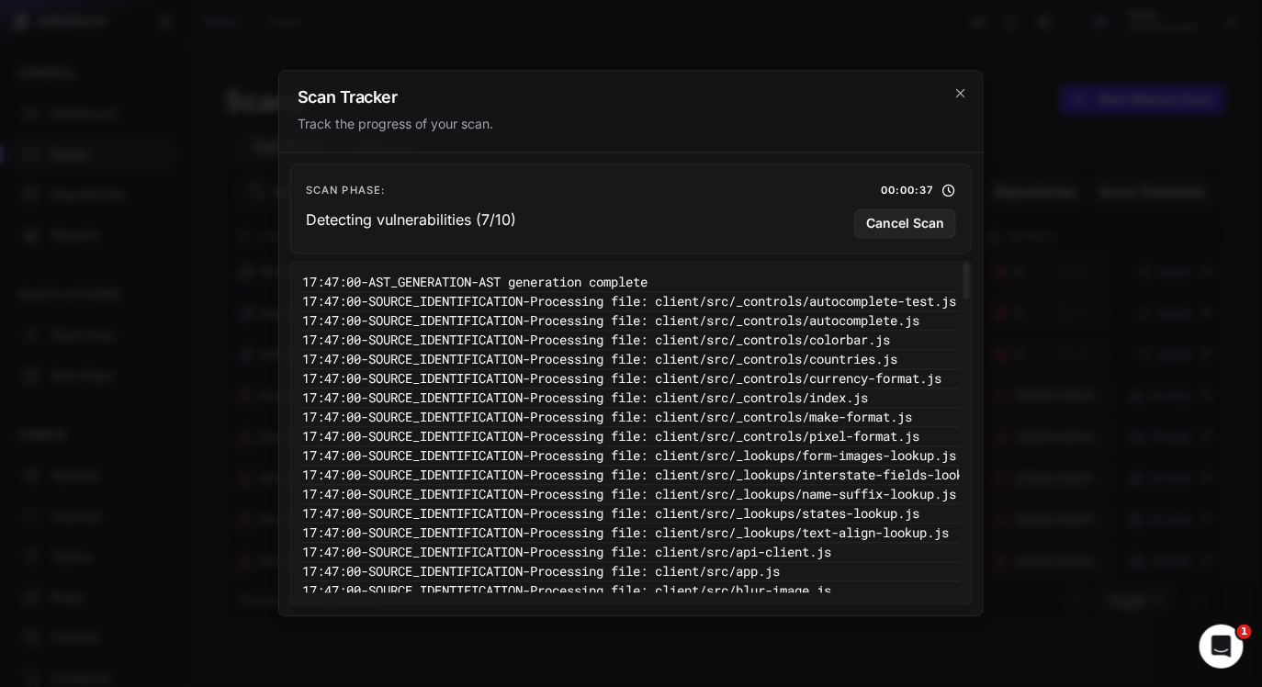
scroll to position [0, 106]
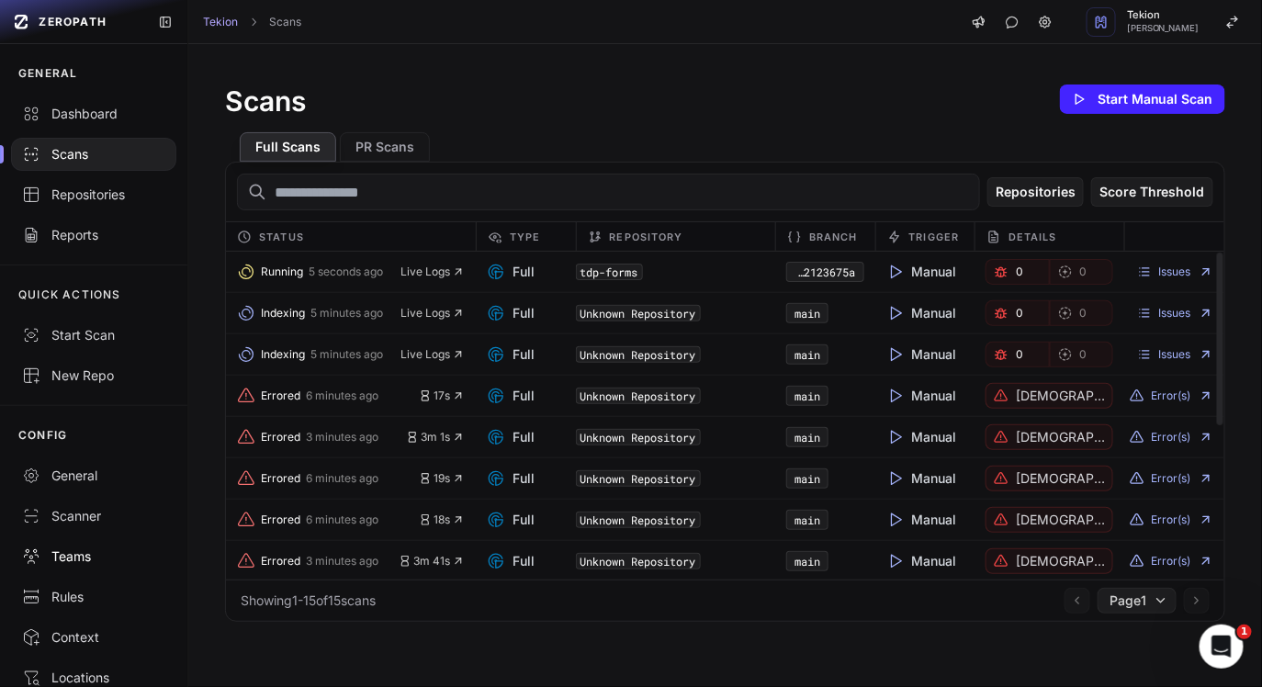
click at [86, 551] on div "Teams" at bounding box center [93, 557] width 143 height 18
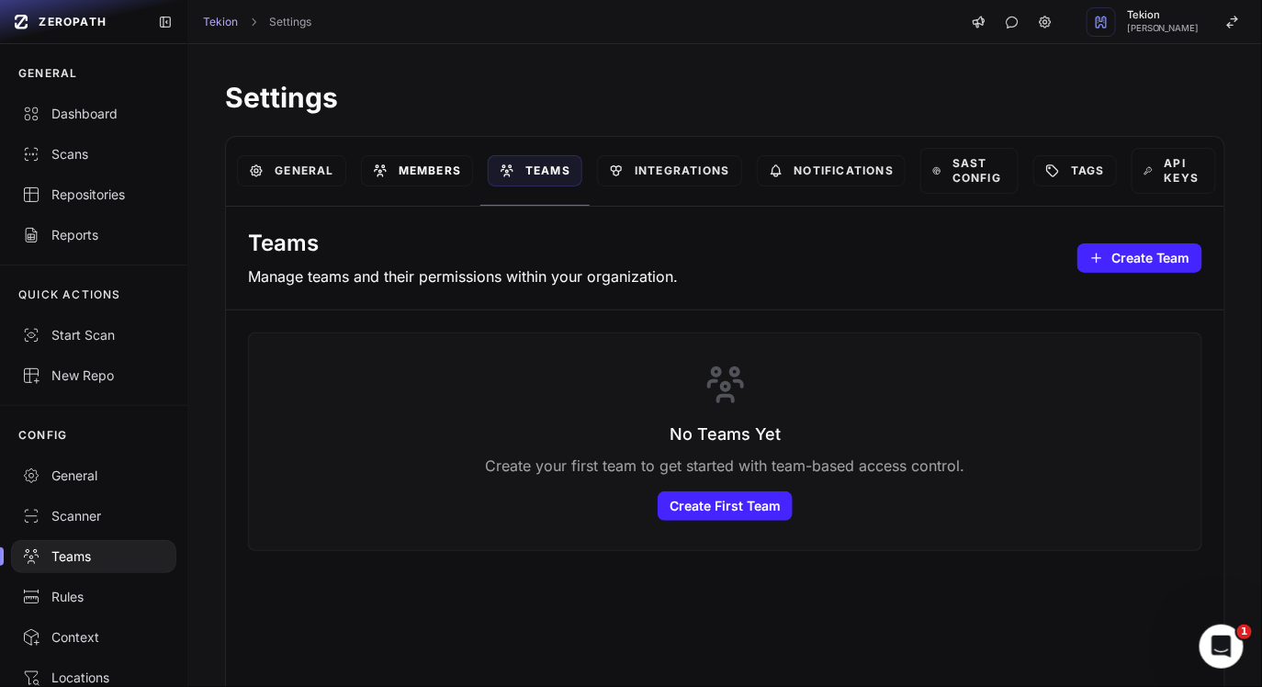
click at [448, 175] on link "Members" at bounding box center [417, 170] width 112 height 31
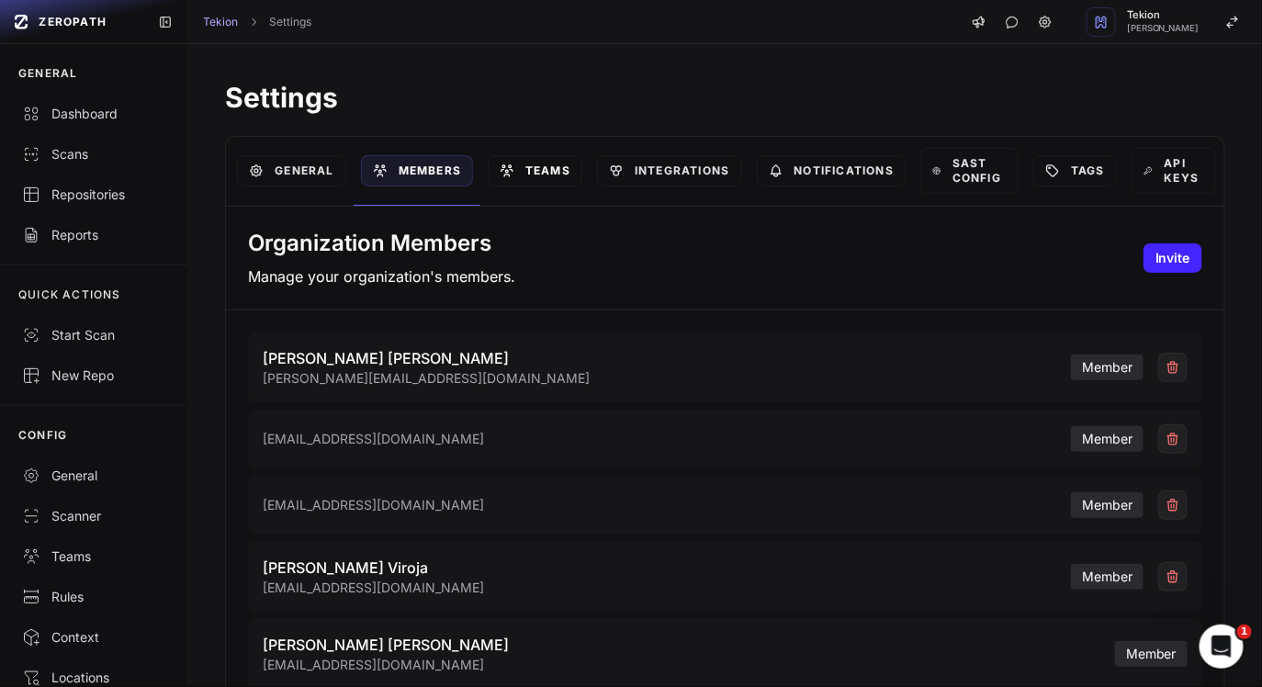
click at [501, 174] on icon at bounding box center [507, 171] width 15 height 15
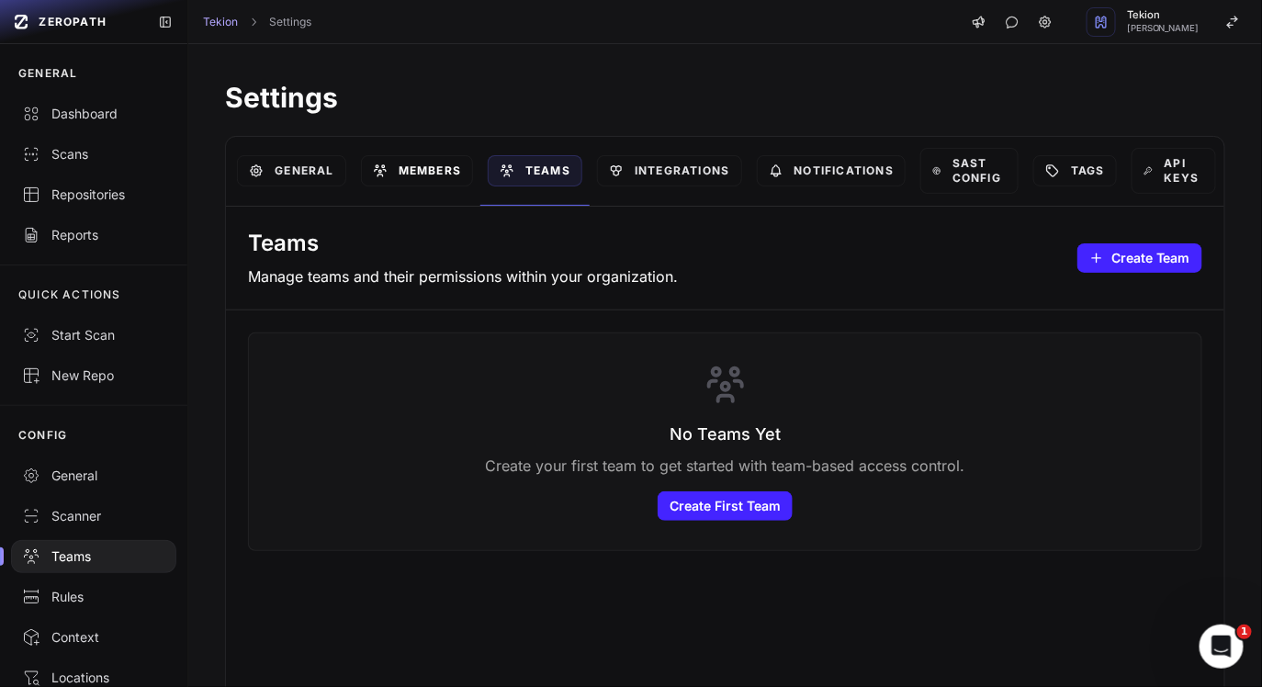
click at [441, 164] on link "Members" at bounding box center [417, 170] width 112 height 31
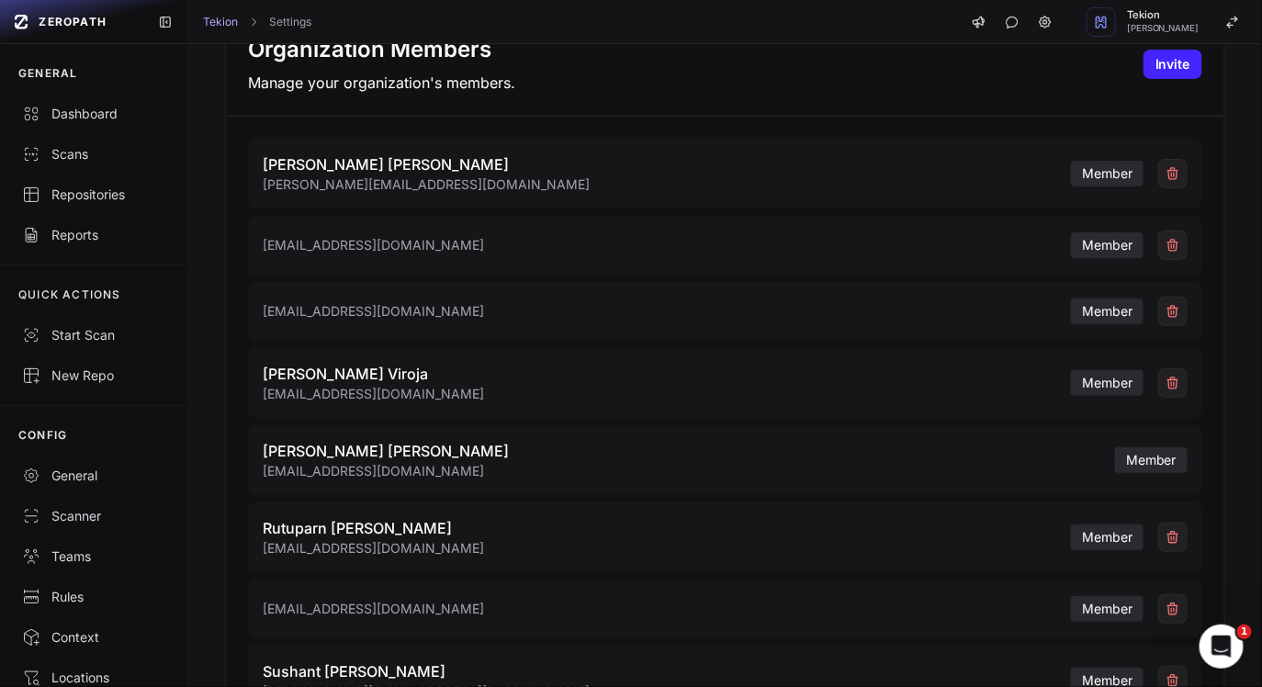
scroll to position [205, 0]
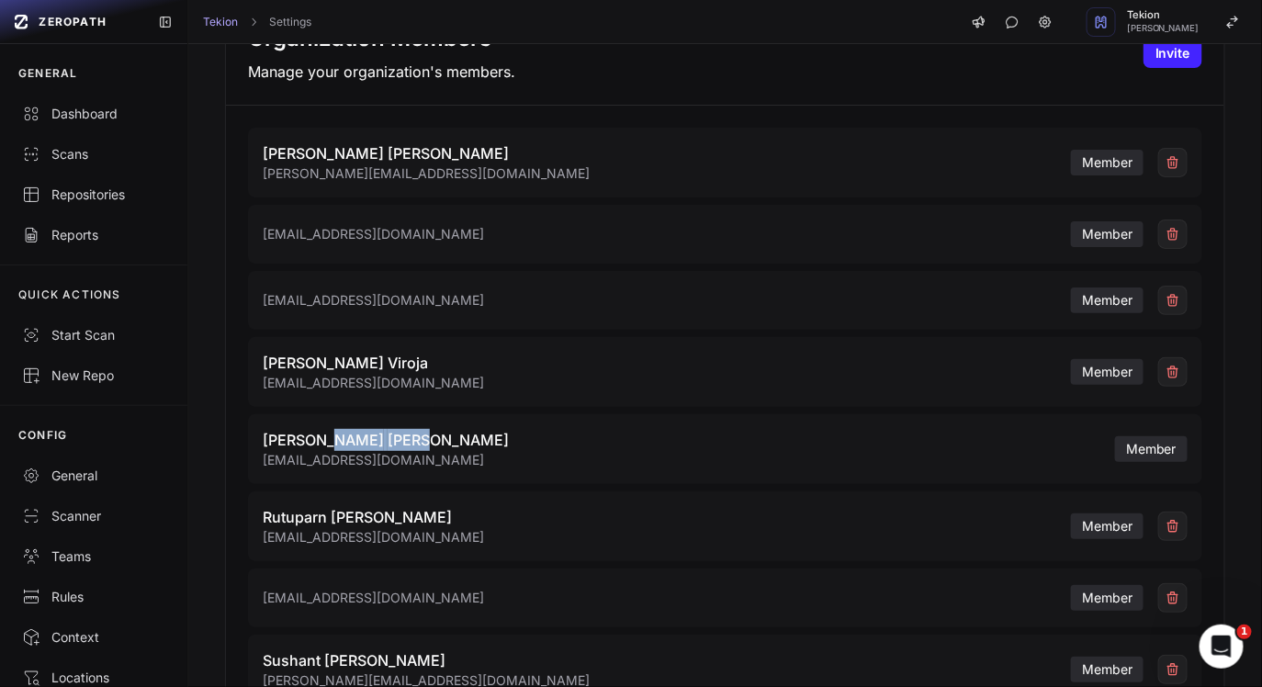
drag, startPoint x: 324, startPoint y: 444, endPoint x: 398, endPoint y: 444, distance: 73.5
click at [387, 444] on span "Satyendra Kumar" at bounding box center [386, 440] width 246 height 22
click at [398, 444] on span "Satyendra Kumar" at bounding box center [386, 440] width 246 height 22
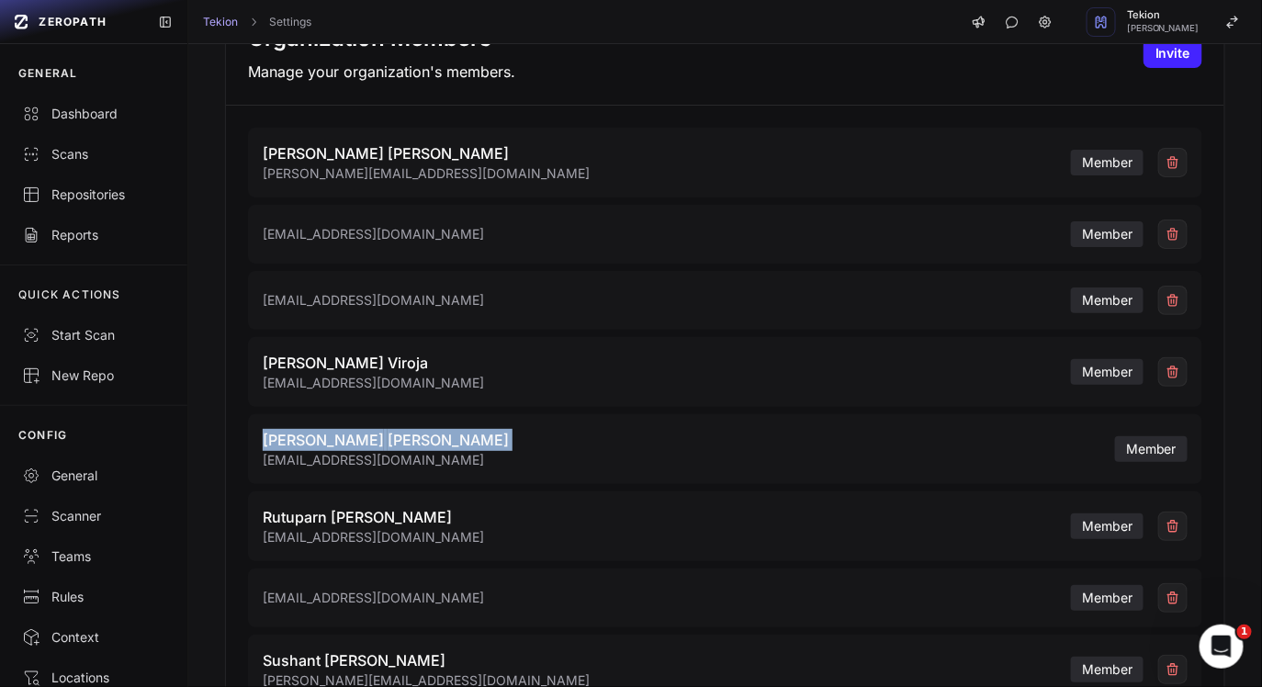
click at [463, 479] on div "Satyendra Kumar satyendrak@tekion.com member" at bounding box center [725, 449] width 955 height 70
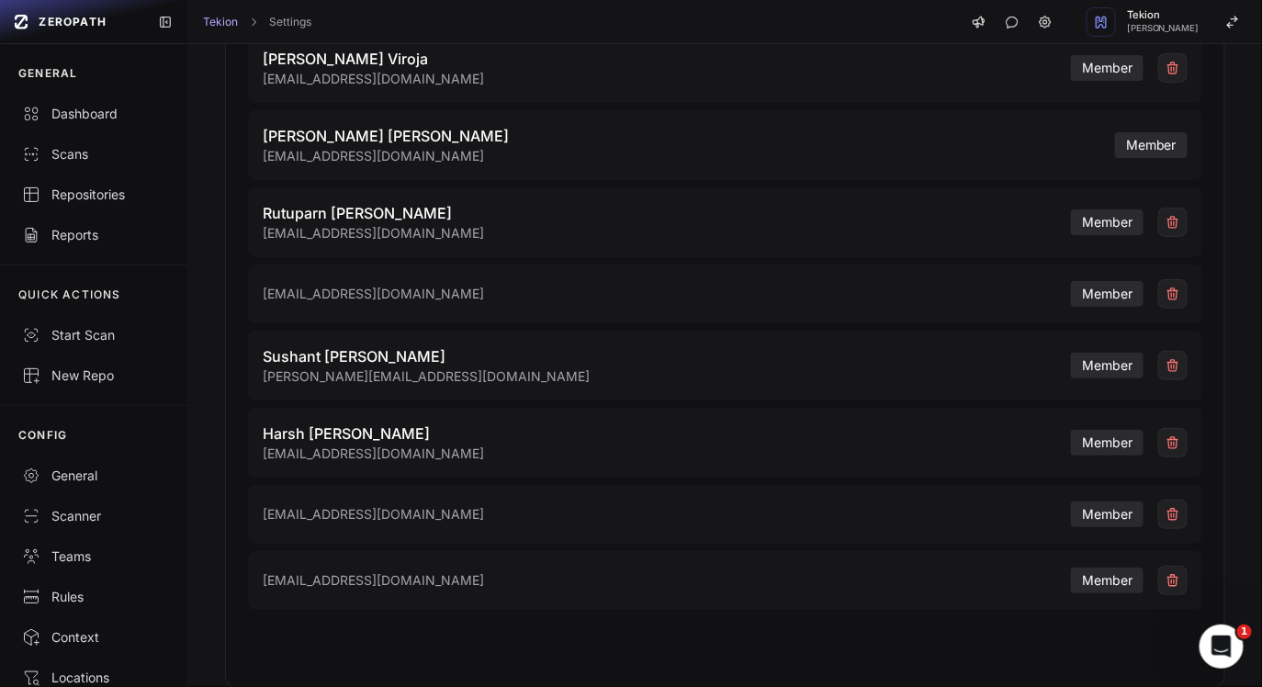
scroll to position [0, 0]
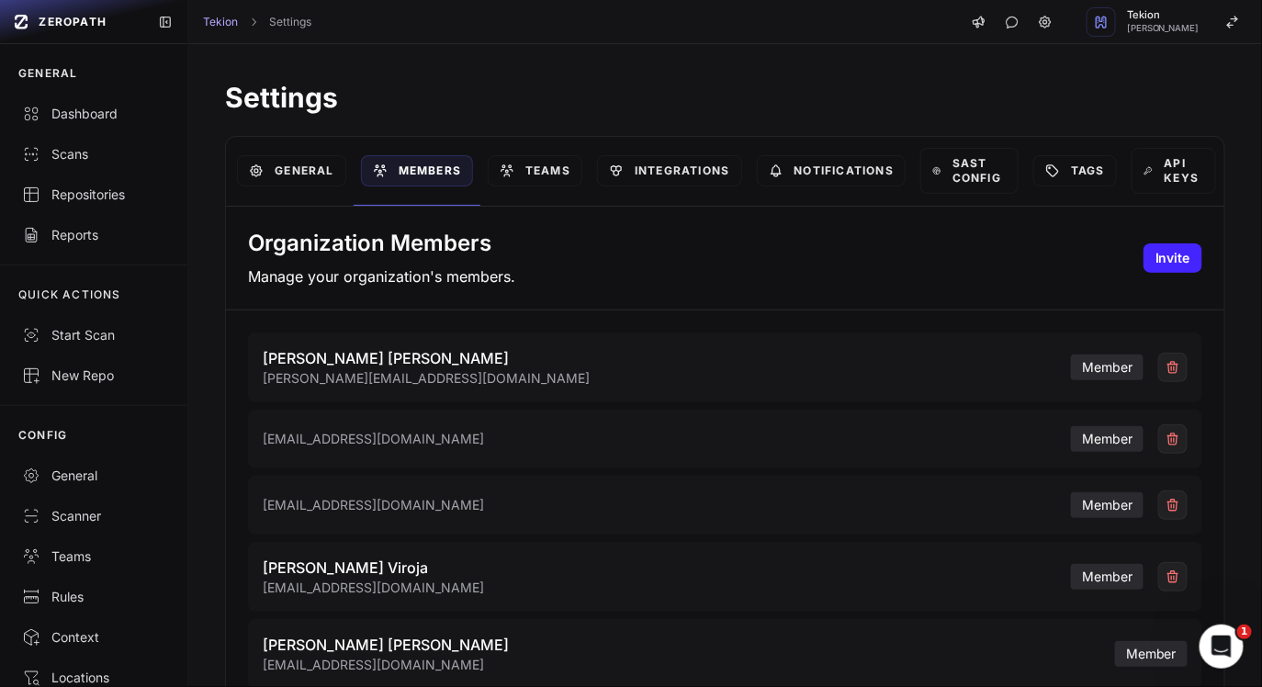
click at [684, 260] on div "Organization Members Manage your organization's members. Invite" at bounding box center [725, 259] width 999 height 104
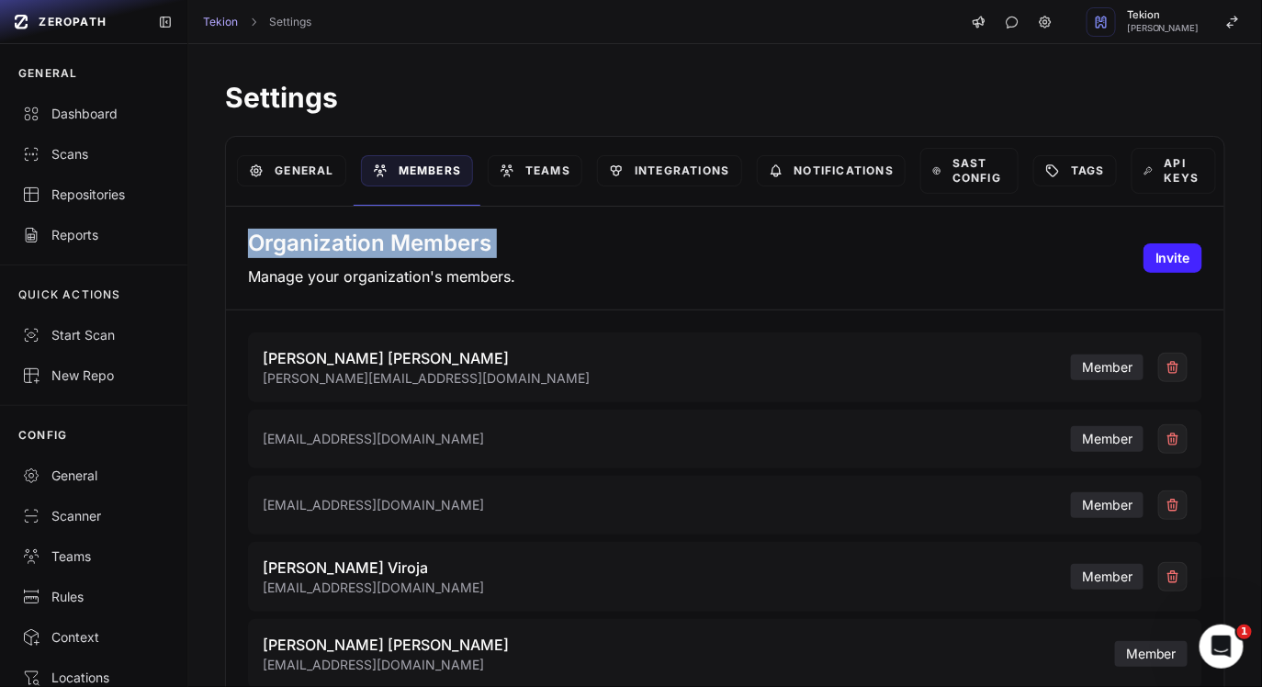
click at [512, 283] on p "Manage your organization's members." at bounding box center [381, 277] width 267 height 22
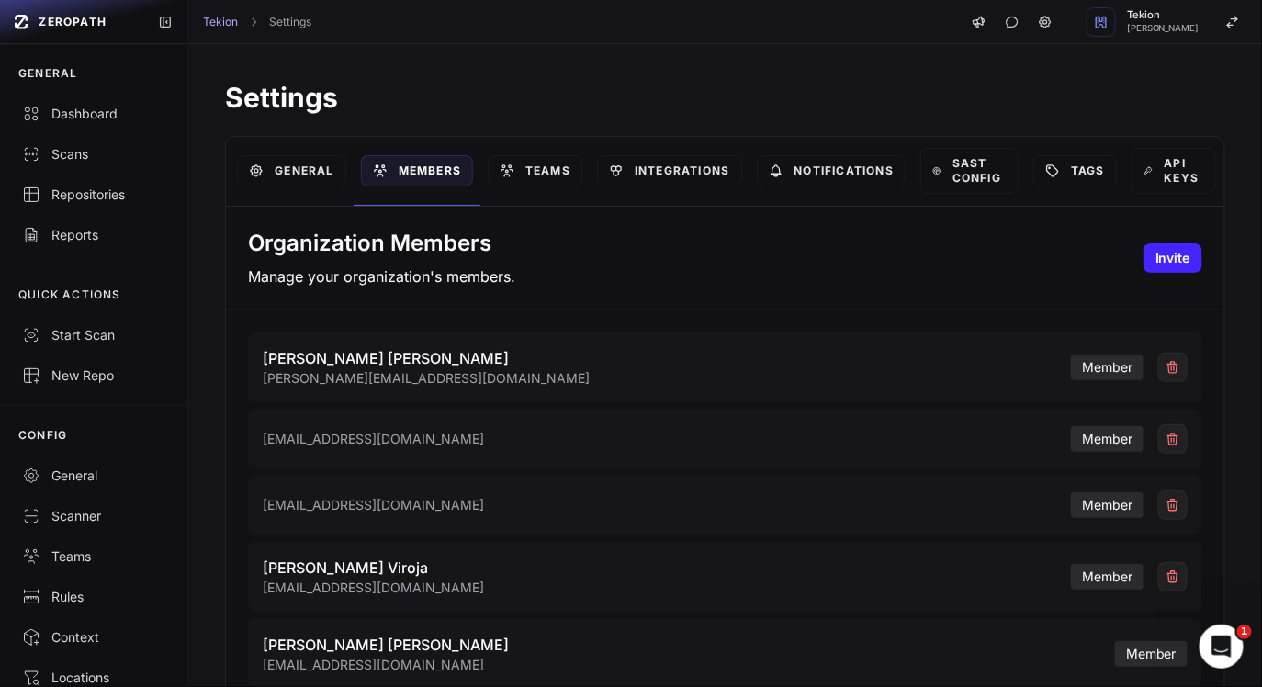
click at [512, 283] on p "Manage your organization's members." at bounding box center [381, 277] width 267 height 22
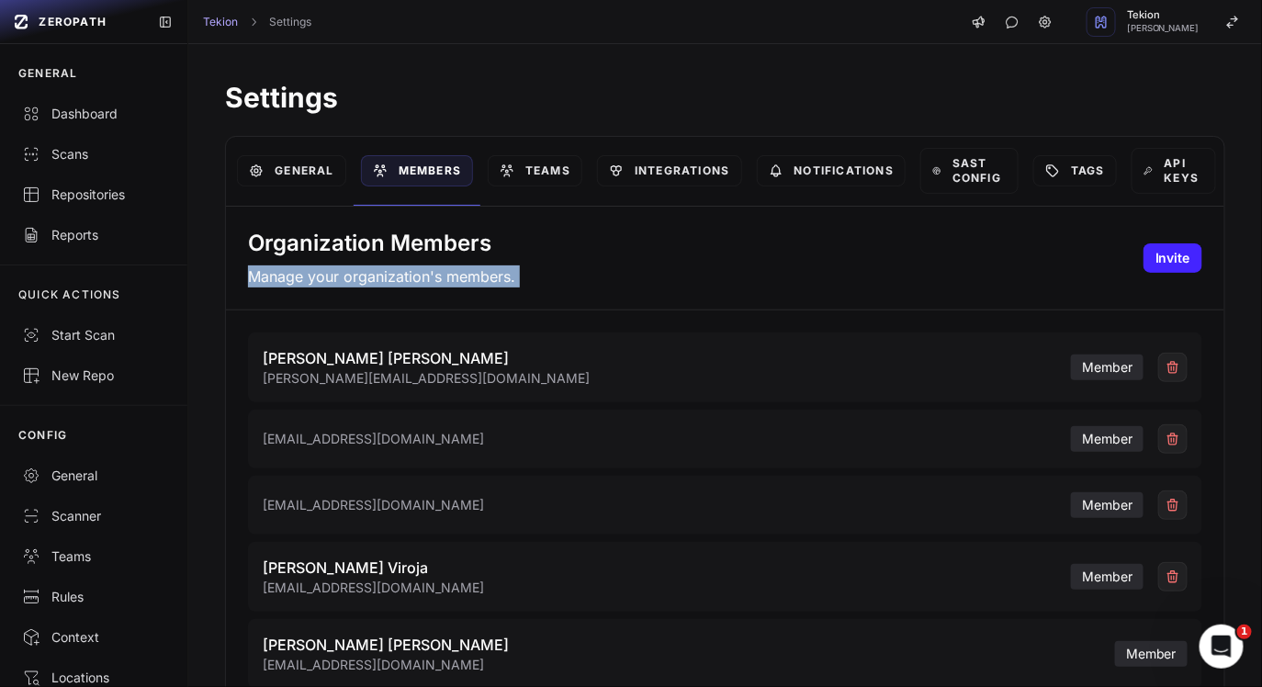
click at [512, 283] on p "Manage your organization's members." at bounding box center [381, 277] width 267 height 22
click at [521, 281] on div "Organization Members Manage your organization's members. Invite" at bounding box center [725, 259] width 999 height 104
drag, startPoint x: 521, startPoint y: 281, endPoint x: 268, endPoint y: 281, distance: 252.7
click at [268, 281] on div "Organization Members Manage your organization's members. Invite" at bounding box center [725, 259] width 999 height 104
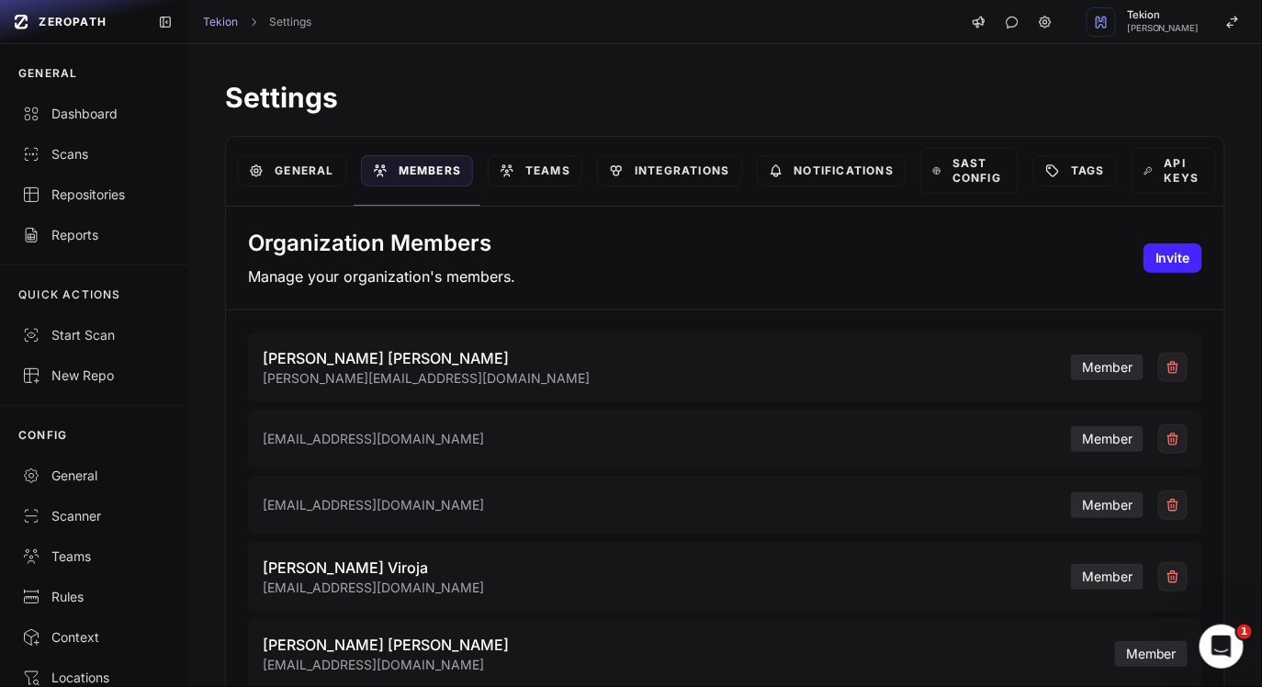
click at [459, 110] on h1 "Settings" at bounding box center [725, 97] width 1001 height 33
